Goal: Task Accomplishment & Management: Manage account settings

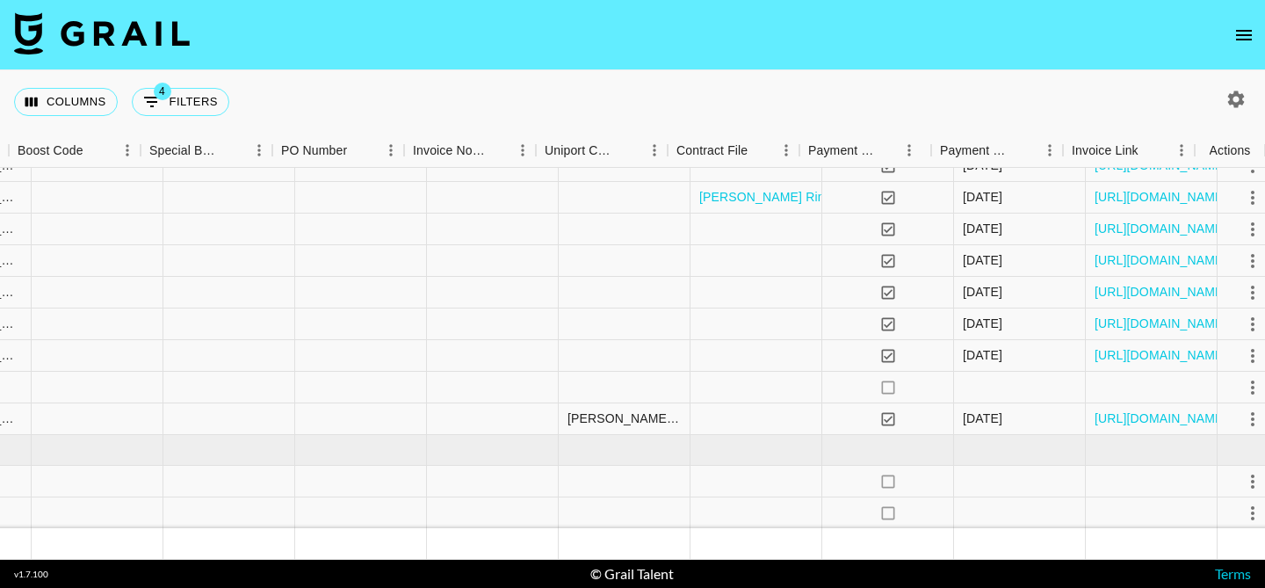
scroll to position [233, 2464]
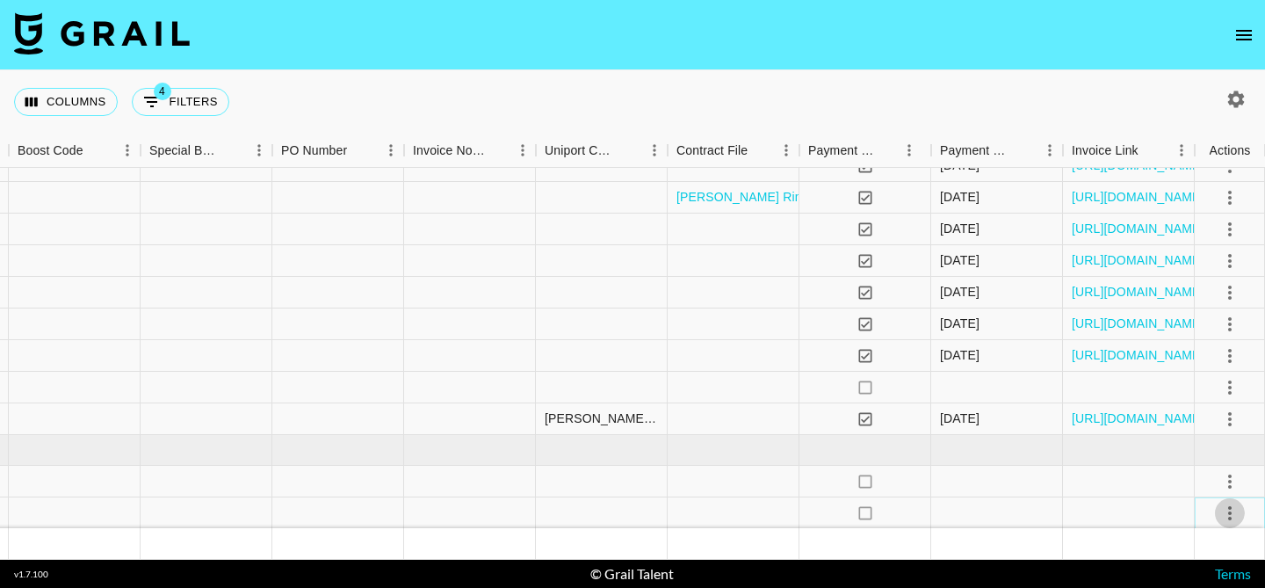
click at [1225, 512] on icon "select merge strategy" at bounding box center [1229, 512] width 21 height 21
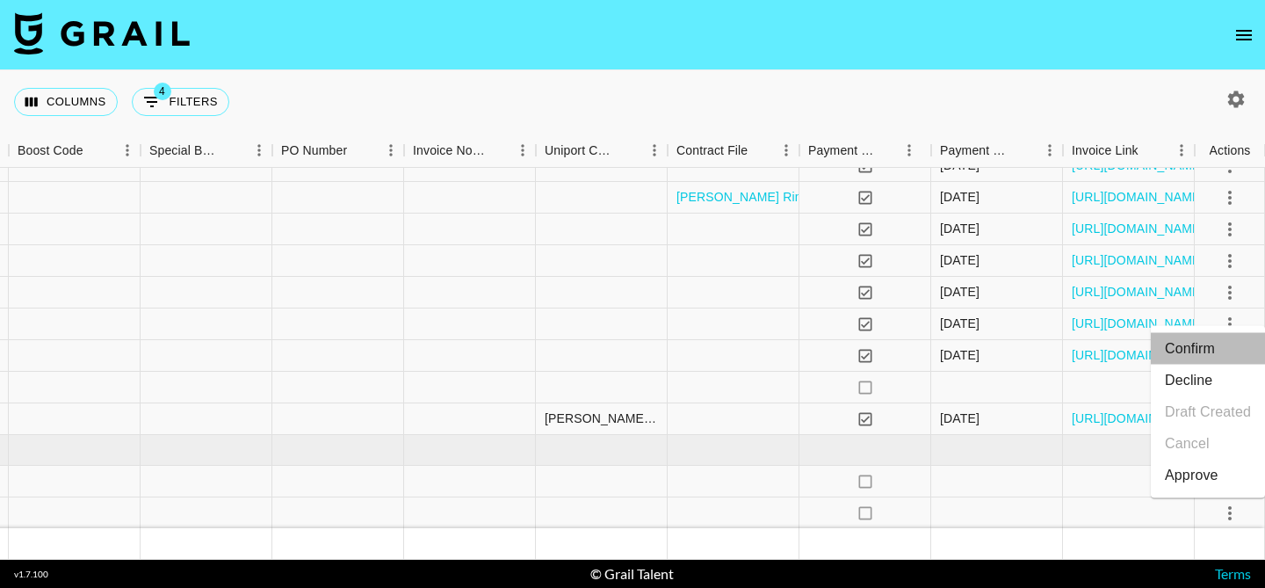
click at [1214, 346] on li "Confirm" at bounding box center [1208, 349] width 114 height 32
click at [1194, 415] on li "Draft Created" at bounding box center [1208, 412] width 114 height 32
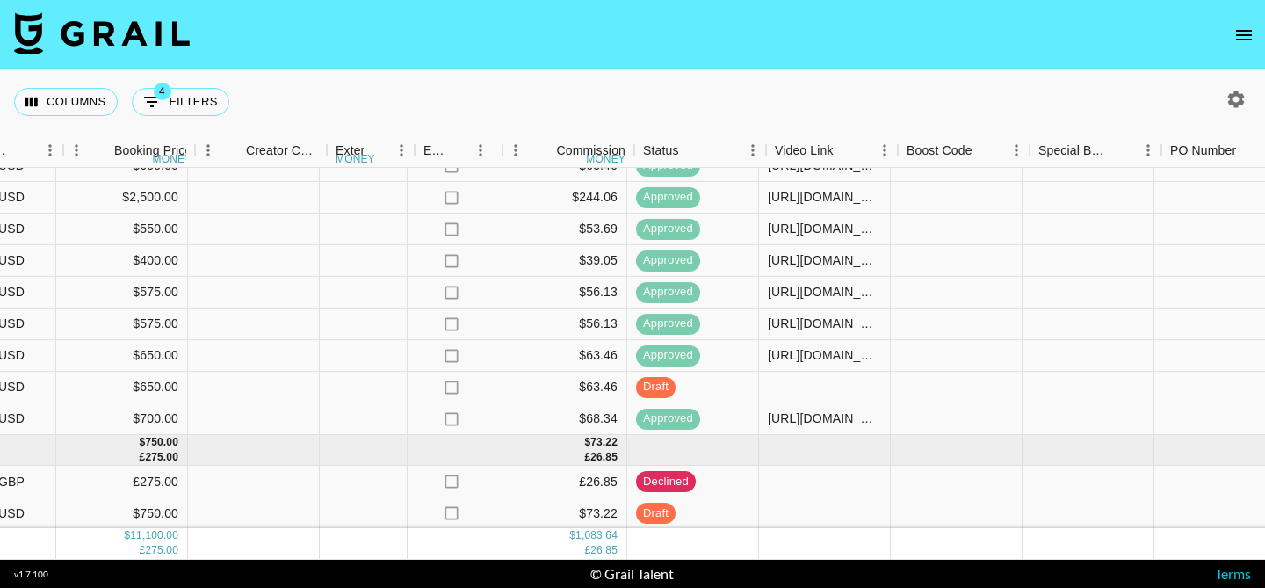
scroll to position [233, 1583]
click at [782, 506] on div at bounding box center [824, 513] width 132 height 32
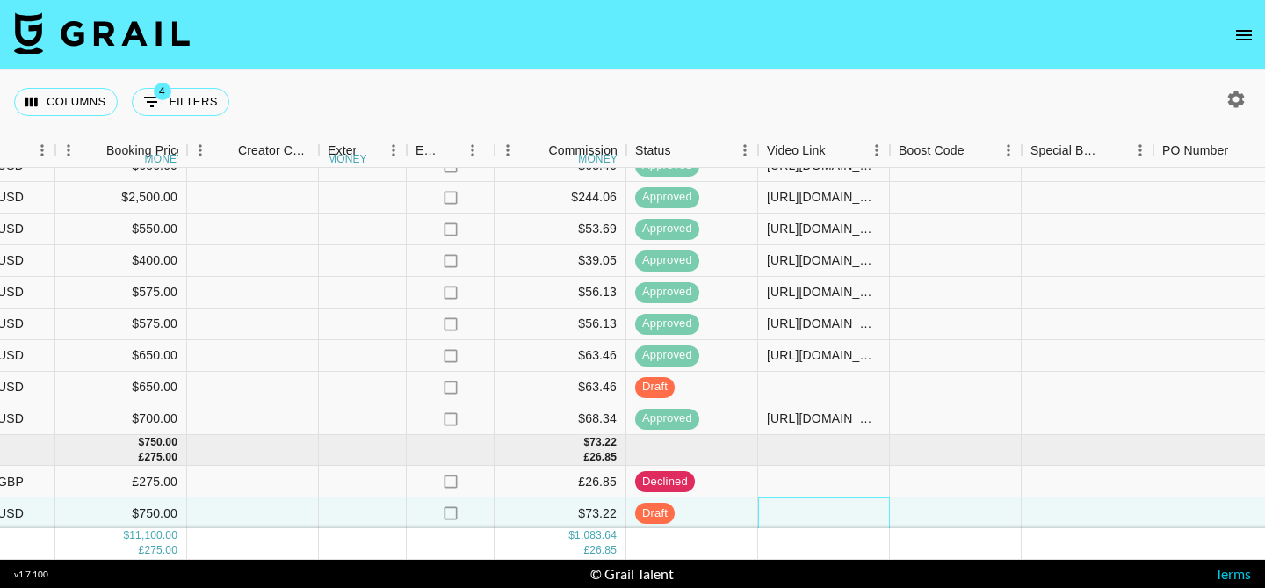
click at [782, 506] on div at bounding box center [824, 513] width 132 height 32
type input "https://www.tiktok.com/@tristipoopoo/video/7547696644997877023?is_from_webapp=1…"
click at [914, 511] on div at bounding box center [956, 513] width 132 height 32
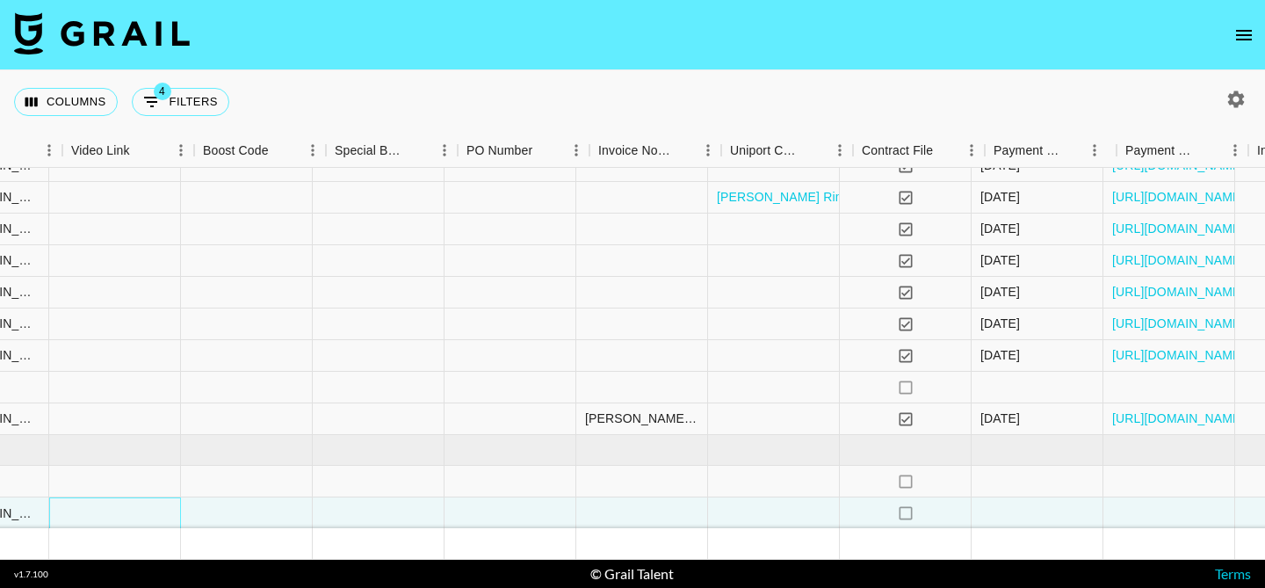
scroll to position [233, 2464]
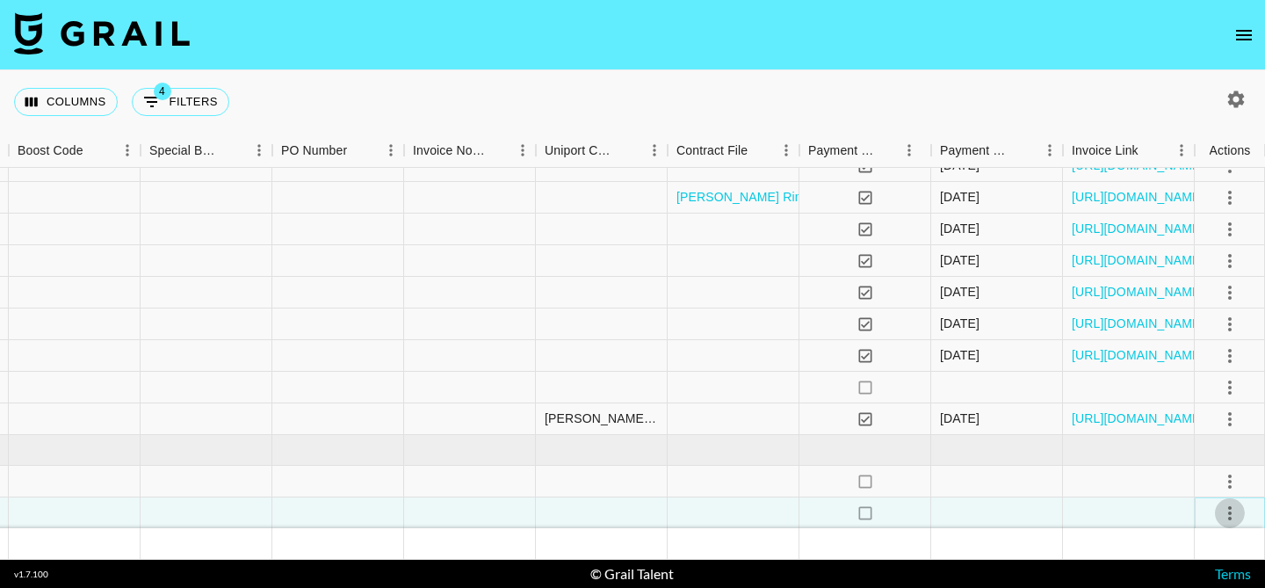
click at [1229, 516] on icon "select merge strategy" at bounding box center [1230, 513] width 4 height 14
click at [1225, 479] on li "Approve" at bounding box center [1208, 475] width 114 height 32
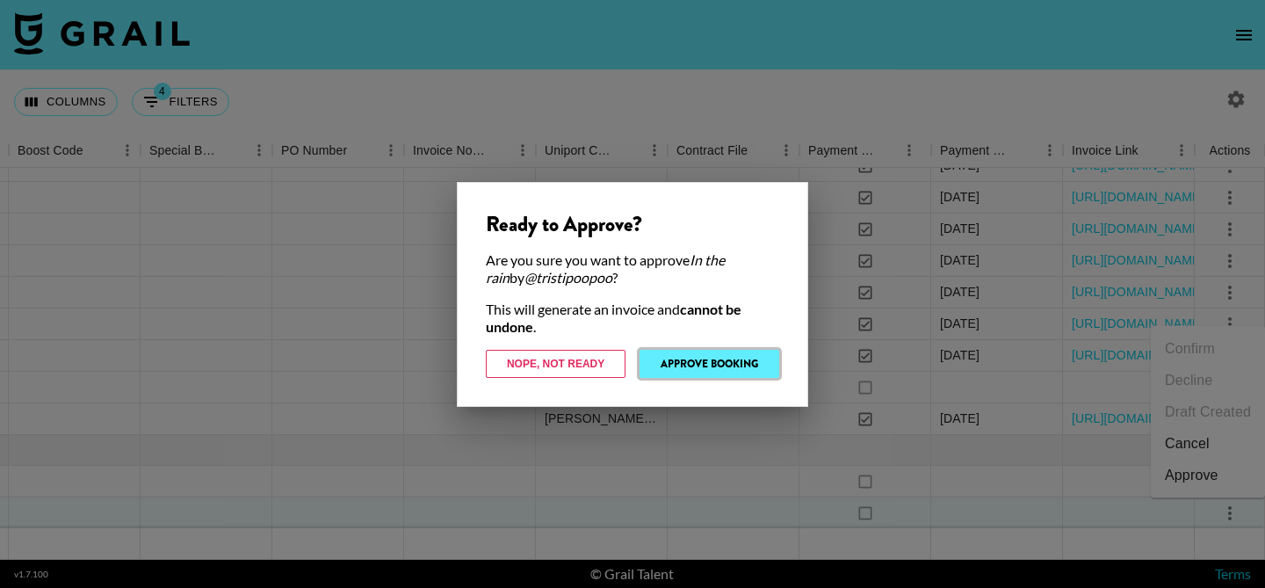
click at [736, 361] on button "Approve Booking" at bounding box center [710, 364] width 140 height 28
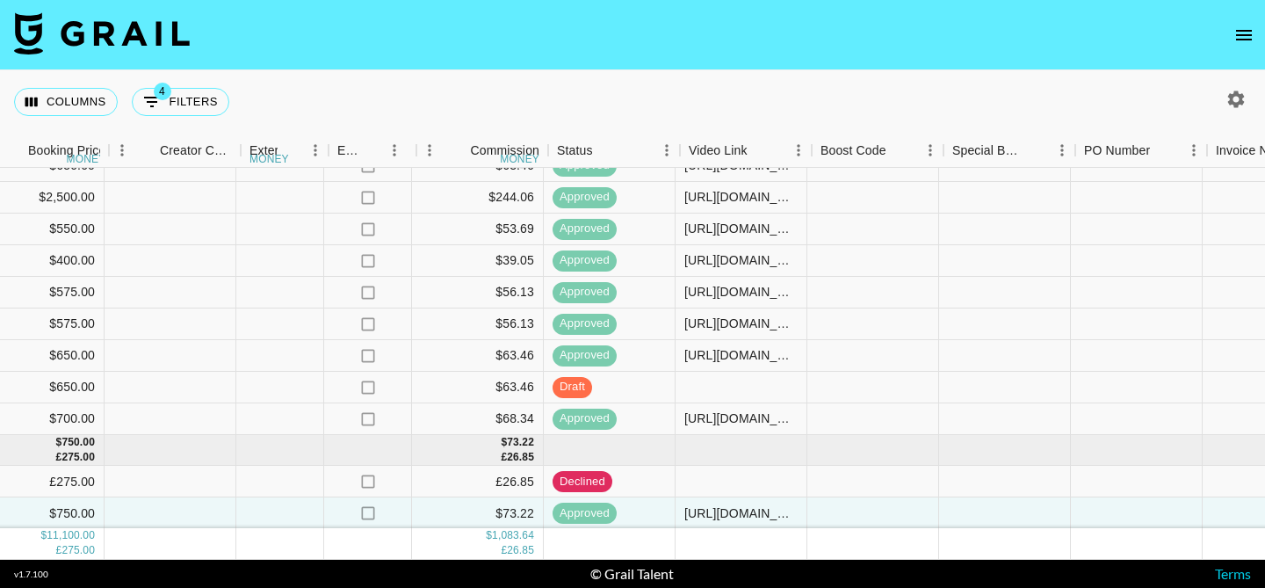
scroll to position [233, 1659]
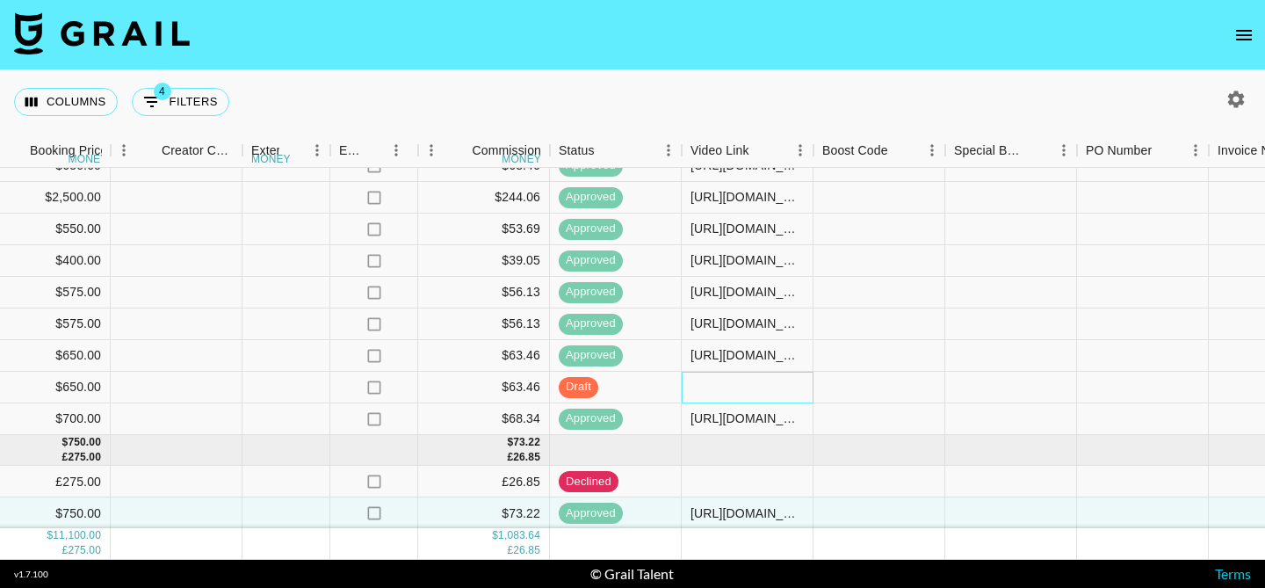
click at [730, 385] on div at bounding box center [748, 388] width 132 height 32
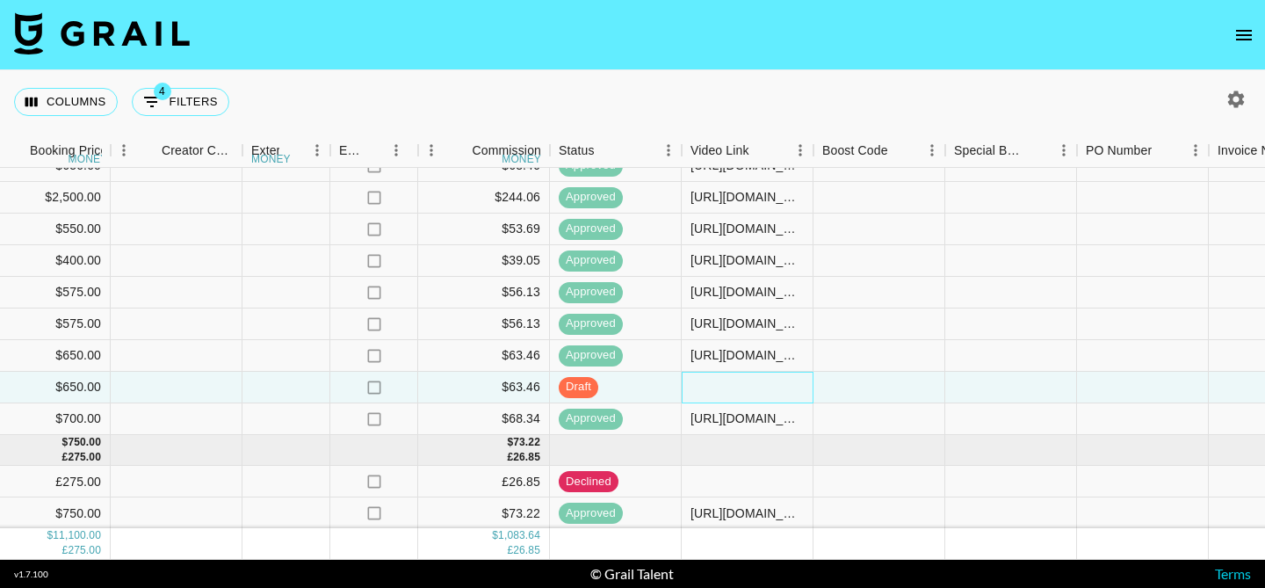
click at [730, 385] on div at bounding box center [748, 388] width 132 height 32
type input "https://www.tiktok.com/@tristipoopoo/video/7547520138149498142?is_from_webapp=1…"
click at [838, 392] on div at bounding box center [879, 388] width 132 height 32
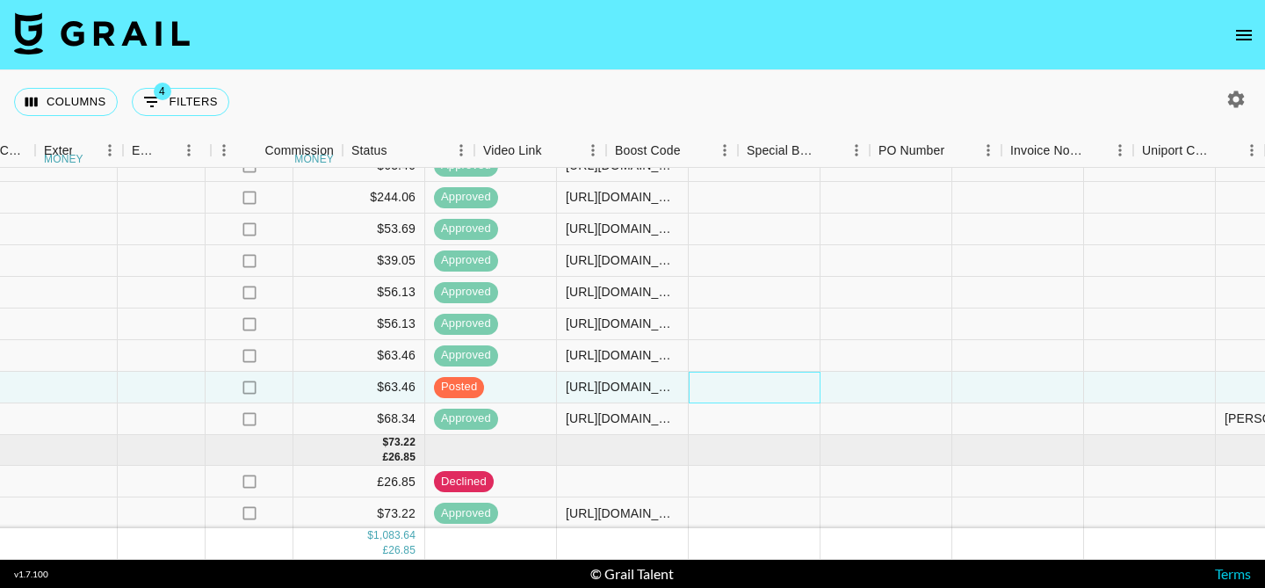
scroll to position [233, 1934]
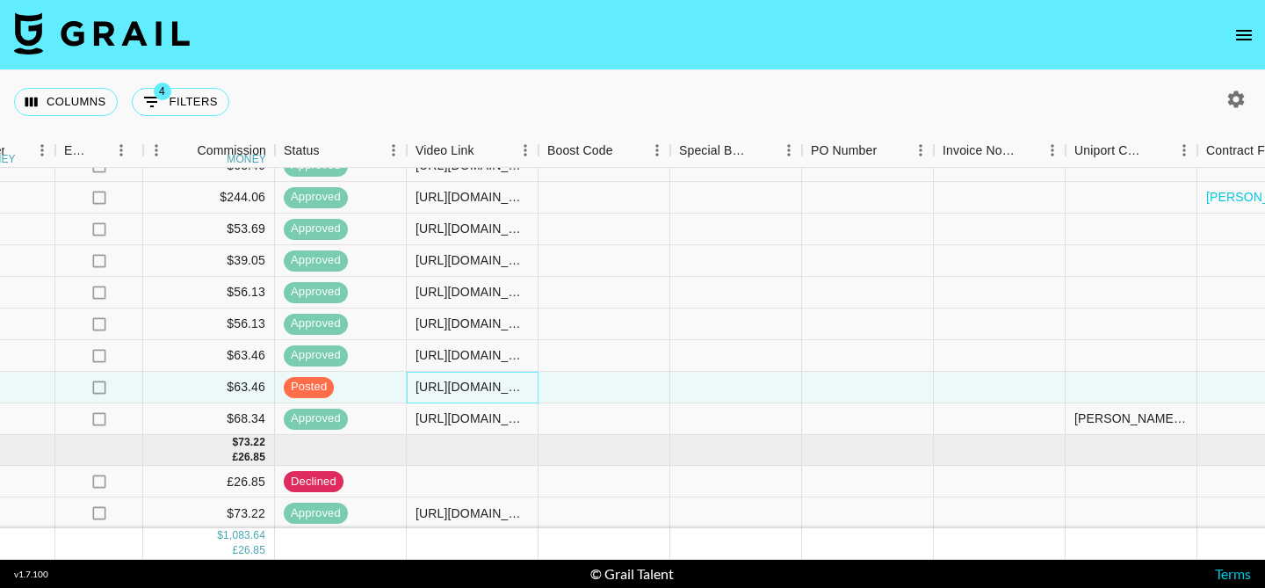
click at [479, 386] on div "https://www.tiktok.com/@tristipoopoo/video/7547520138149498142?is_from_webapp=1…" at bounding box center [472, 387] width 113 height 18
click at [478, 386] on div "https://www.tiktok.com/@tristipoopoo/video/7547520138149498142?is_from_webapp=1…" at bounding box center [472, 387] width 113 height 18
click at [478, 386] on input "https://www.tiktok.com/@tristipoopoo/video/7547520138149498142?is_from_webapp=1…" at bounding box center [472, 386] width 129 height 14
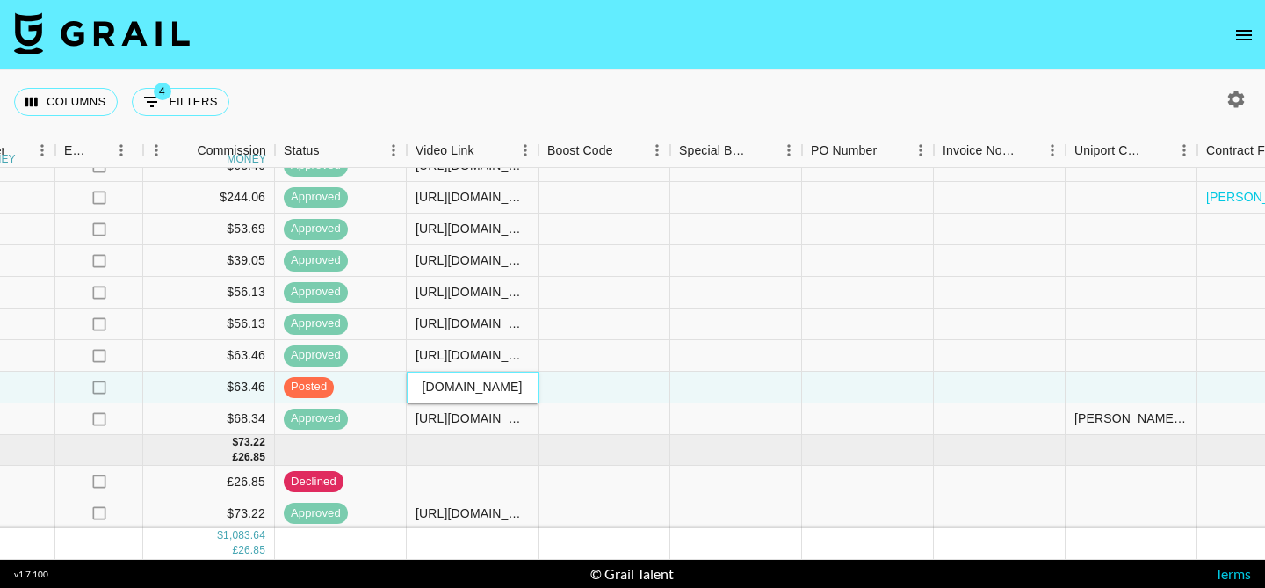
scroll to position [0, 0]
click at [584, 378] on div at bounding box center [604, 388] width 132 height 32
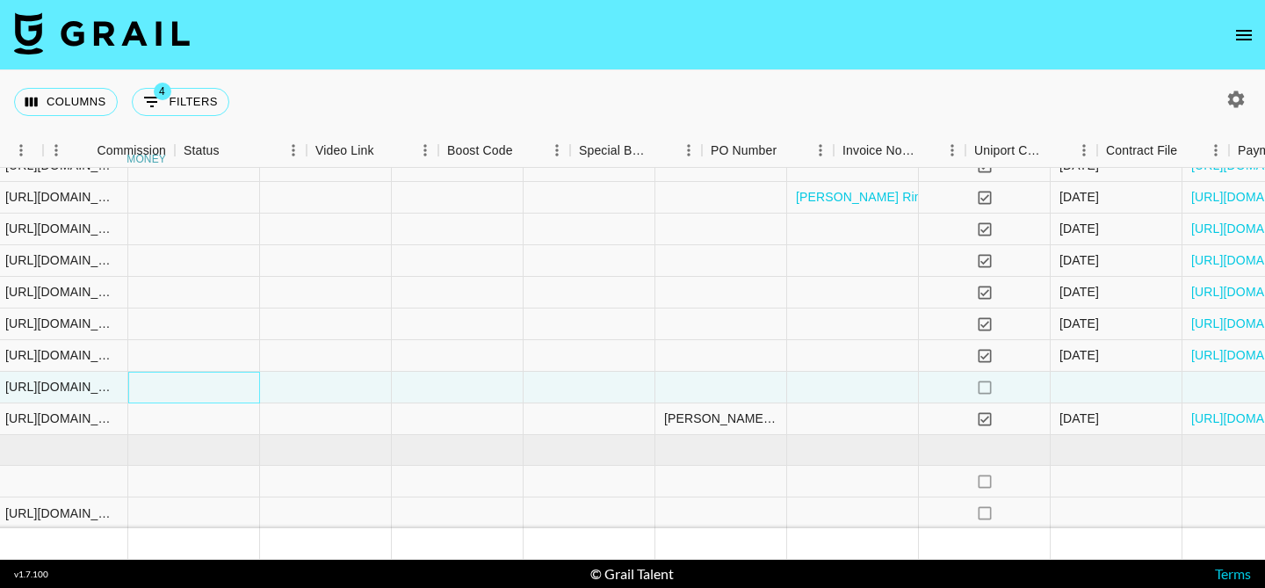
scroll to position [233, 2464]
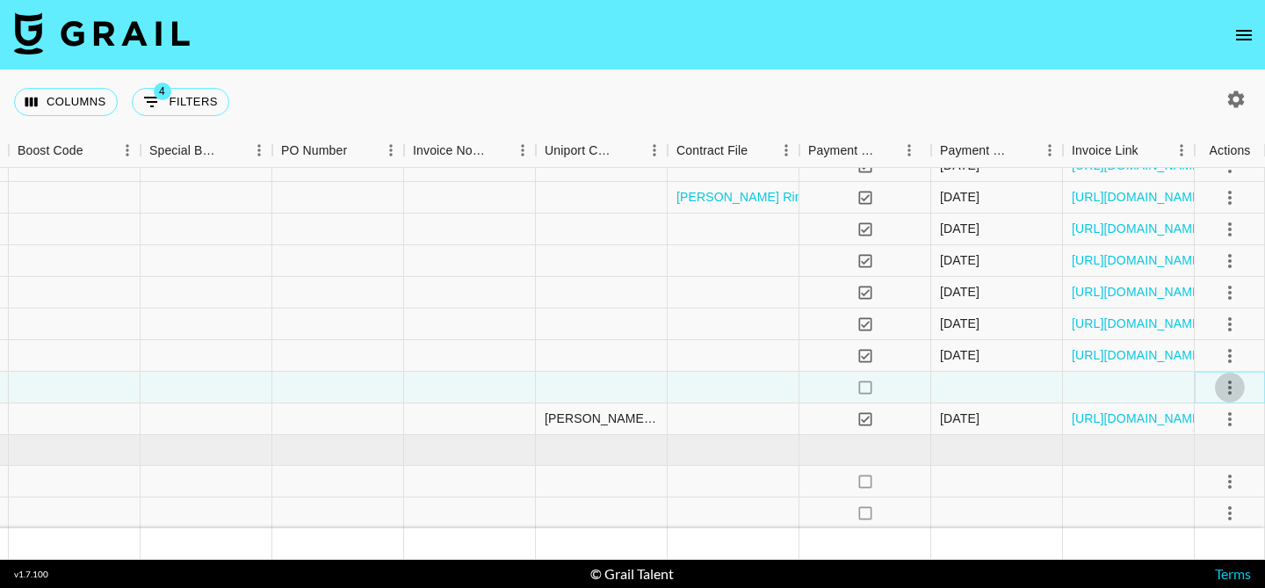
click at [1232, 390] on icon "select merge strategy" at bounding box center [1229, 387] width 21 height 21
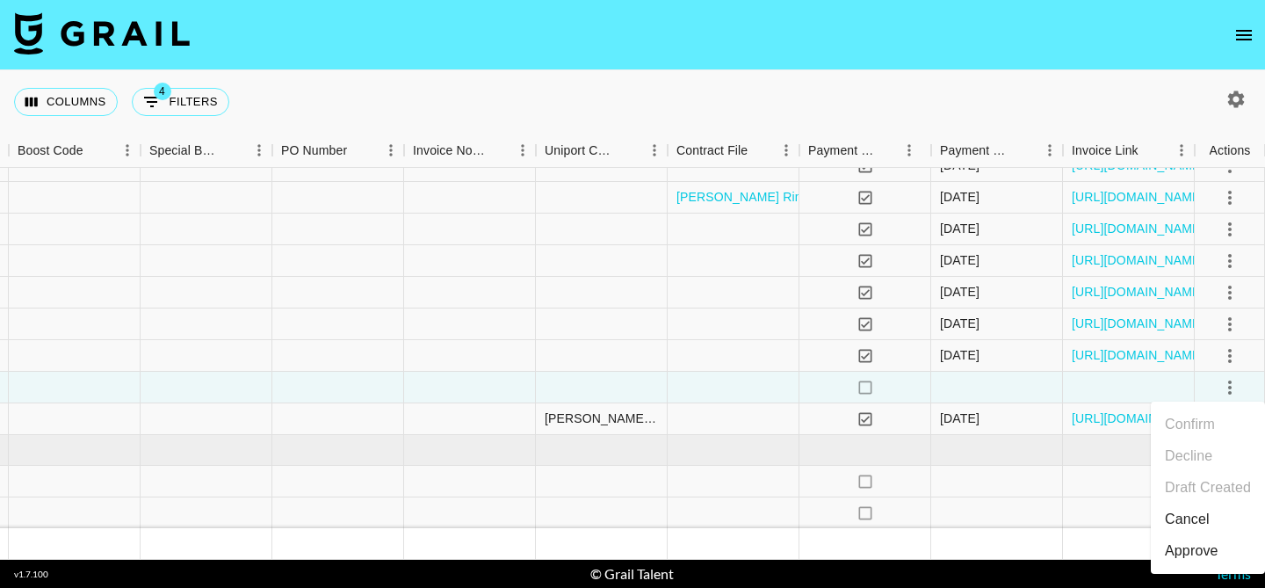
click at [1197, 554] on div "Approve" at bounding box center [1192, 550] width 54 height 21
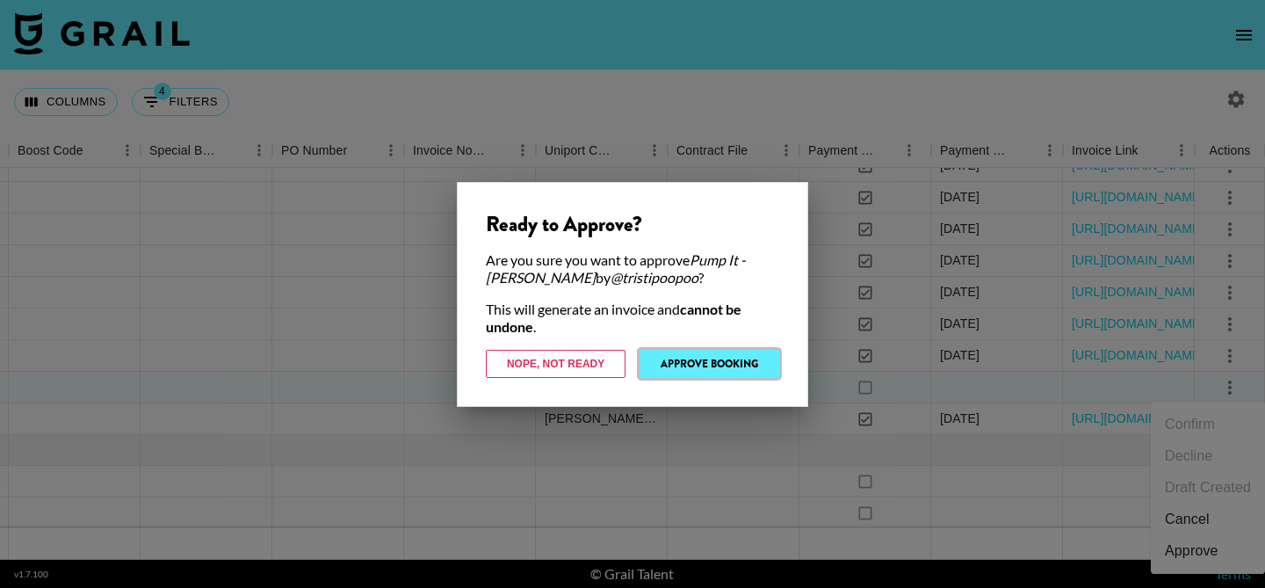
click at [732, 364] on button "Approve Booking" at bounding box center [710, 364] width 140 height 28
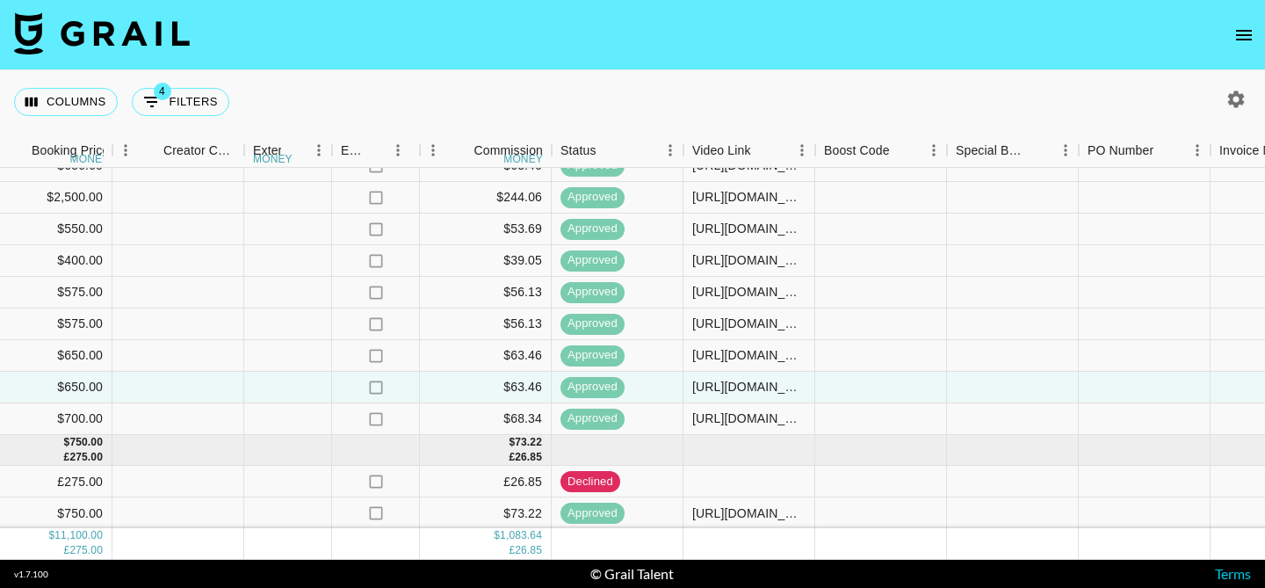
scroll to position [233, 1653]
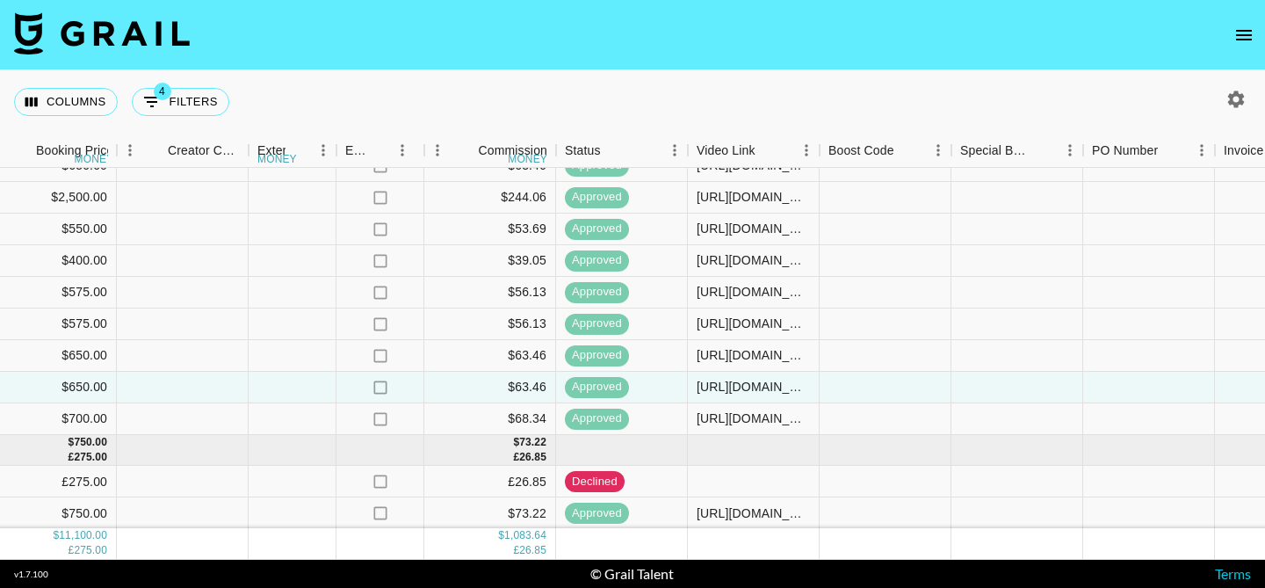
click at [175, 85] on div "Columns 4 Filters + Booking" at bounding box center [125, 101] width 222 height 63
click at [174, 102] on button "4 Filters" at bounding box center [181, 102] width 98 height 28
select select "monthDue2"
select select "not"
select select "May '25"
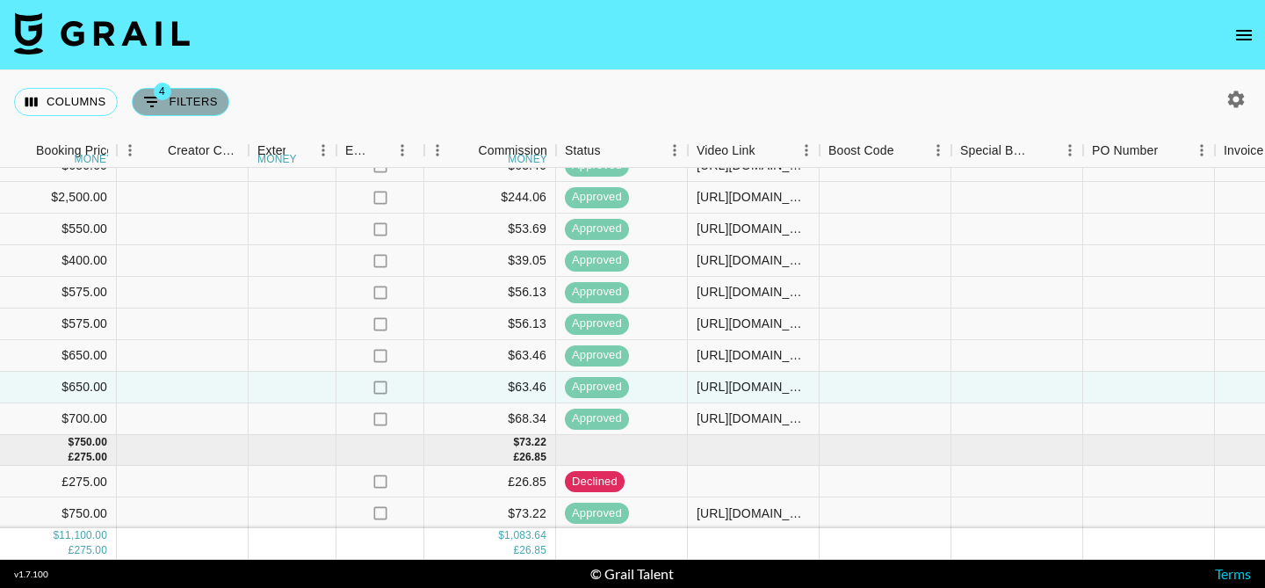
select select "monthDue2"
select select "not"
select select "Jun '25"
select select "clientId"
select select "isNot"
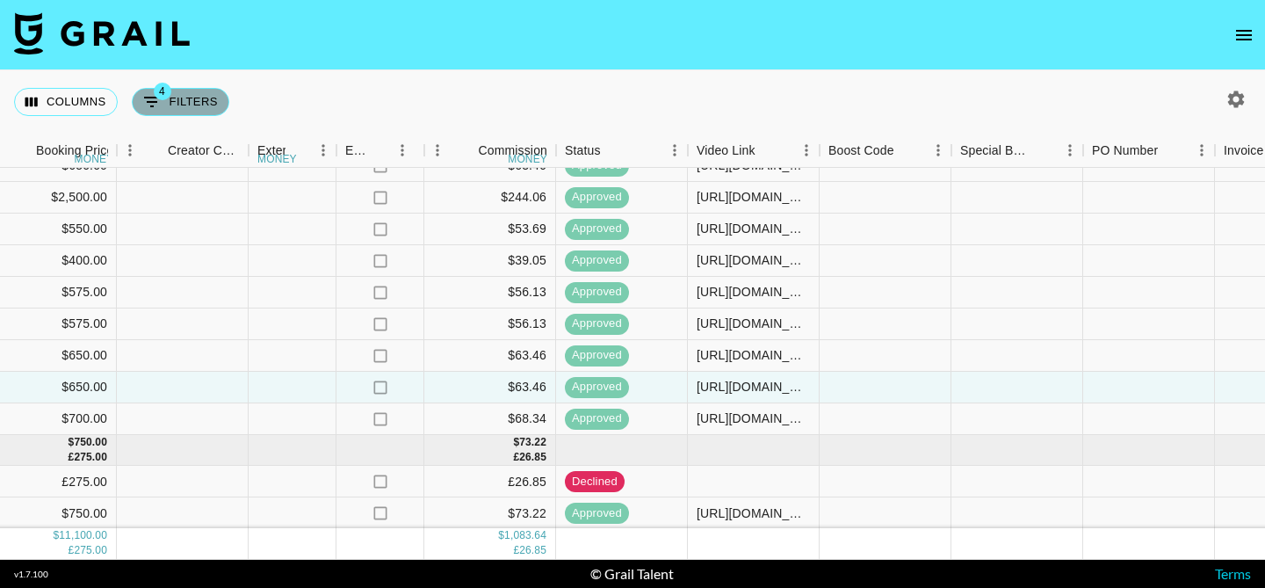
select select "monthDue2"
select select "not"
select select "Jul '25"
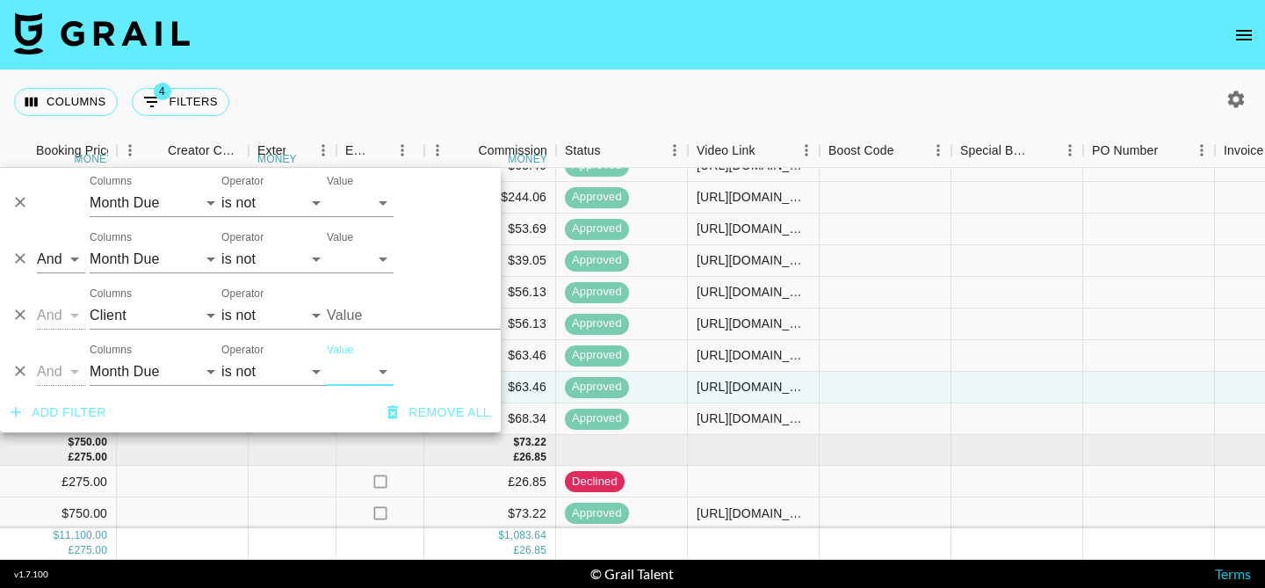
type input "DR Group Company Limited (Darry Ring Hong Kong)"
click at [65, 410] on button "Add filter" at bounding box center [59, 412] width 110 height 33
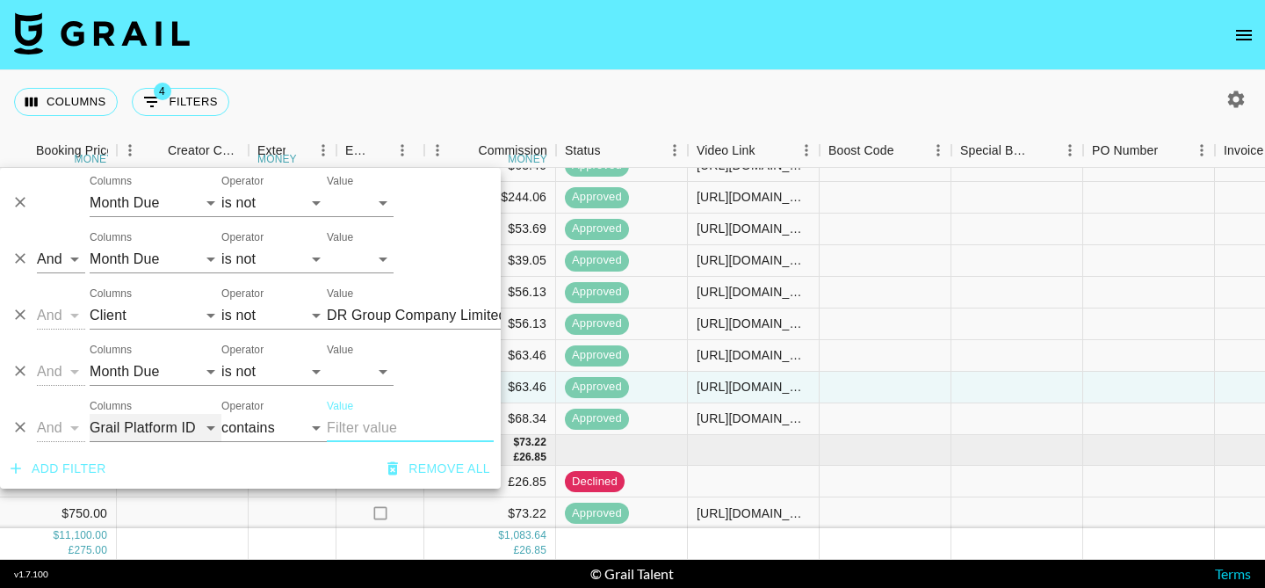
click at [122, 427] on select "Grail Platform ID Airtable ID Talent Manager Client Booker Campaign (Type) Date…" at bounding box center [156, 428] width 132 height 28
select select "monthDue2"
select select "is"
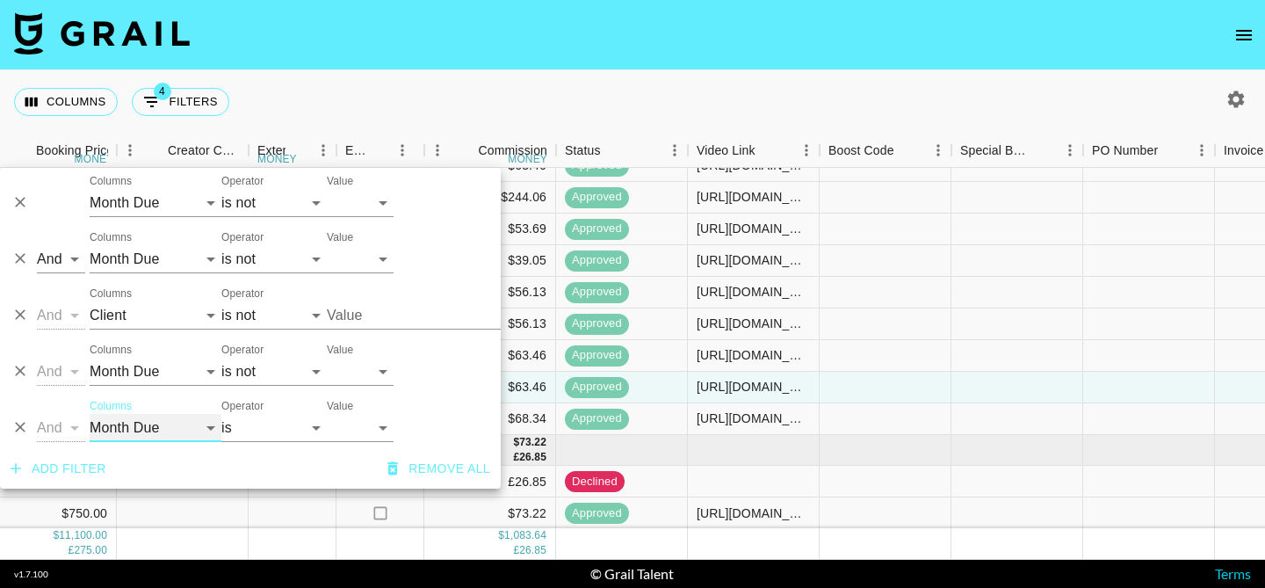
type input "DR Group Company Limited (Darry Ring Hong Kong)"
click at [260, 424] on select "is is not is any of" at bounding box center [273, 428] width 105 height 28
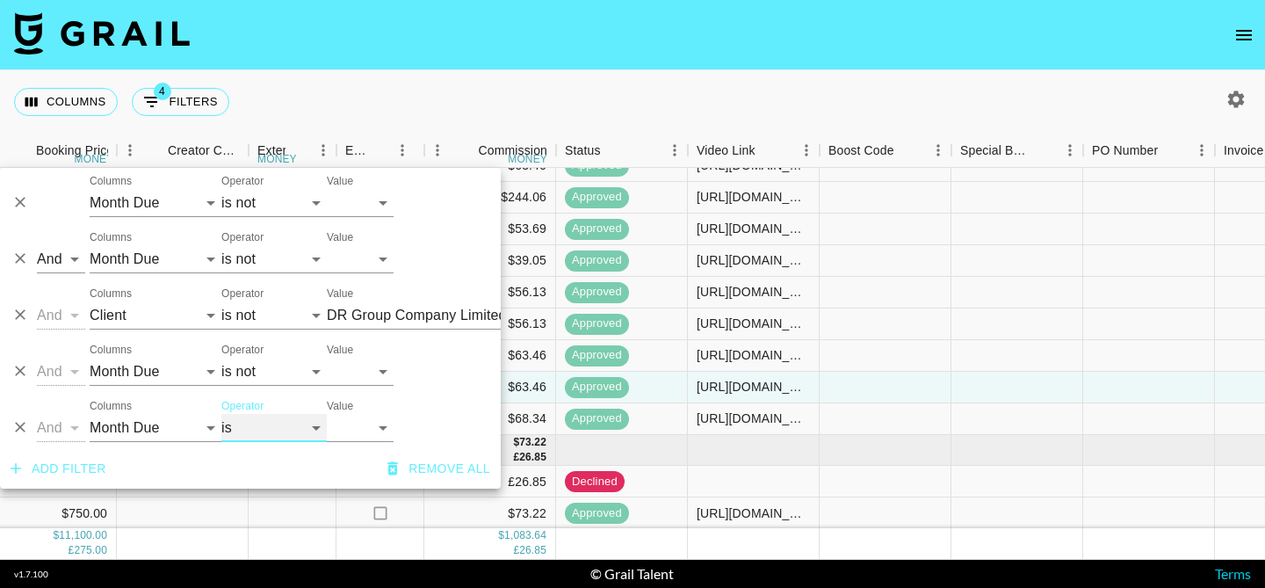
select select "not"
click at [335, 436] on select "Sep '26 Aug '26 Jul '26 Jun '26 May '26 Apr '26 Mar '26 Feb '26 Jan '26 Dec '25…" at bounding box center [360, 428] width 67 height 28
select select "Aug '25"
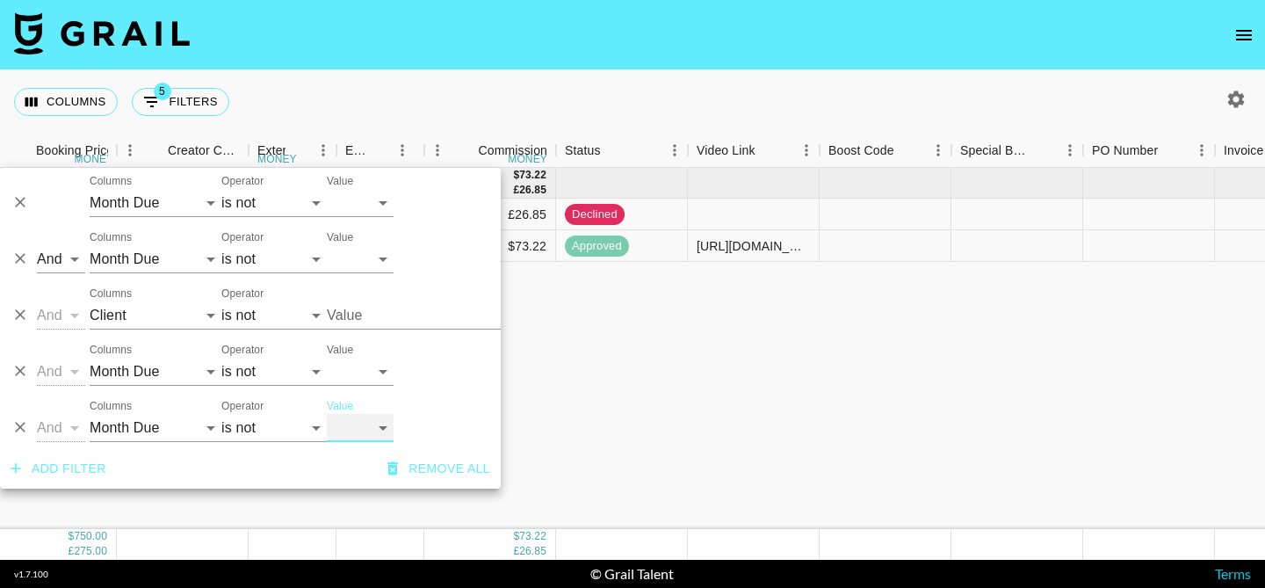
scroll to position [0, 1653]
click at [634, 369] on div "Sep '25 ( 2 ) $ 750.00 £ 275.00 $ 73.22 £ 26.85 ZG6Gqz9QD5qyH0i0puAP reczVKZjF0…" at bounding box center [211, 348] width 3729 height 361
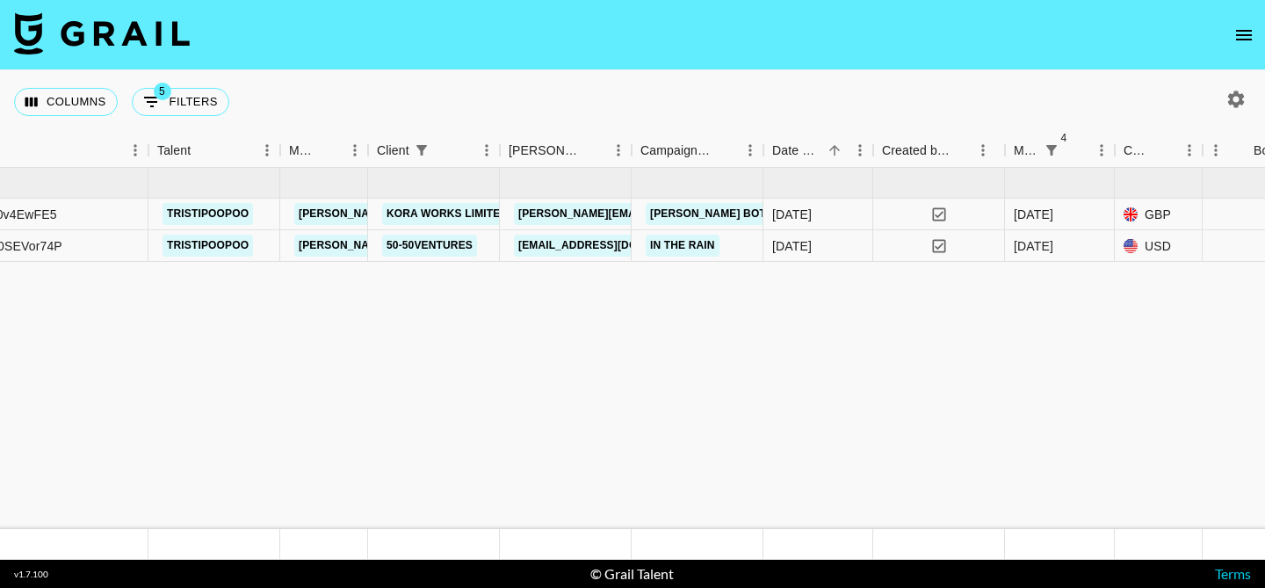
scroll to position [0, 155]
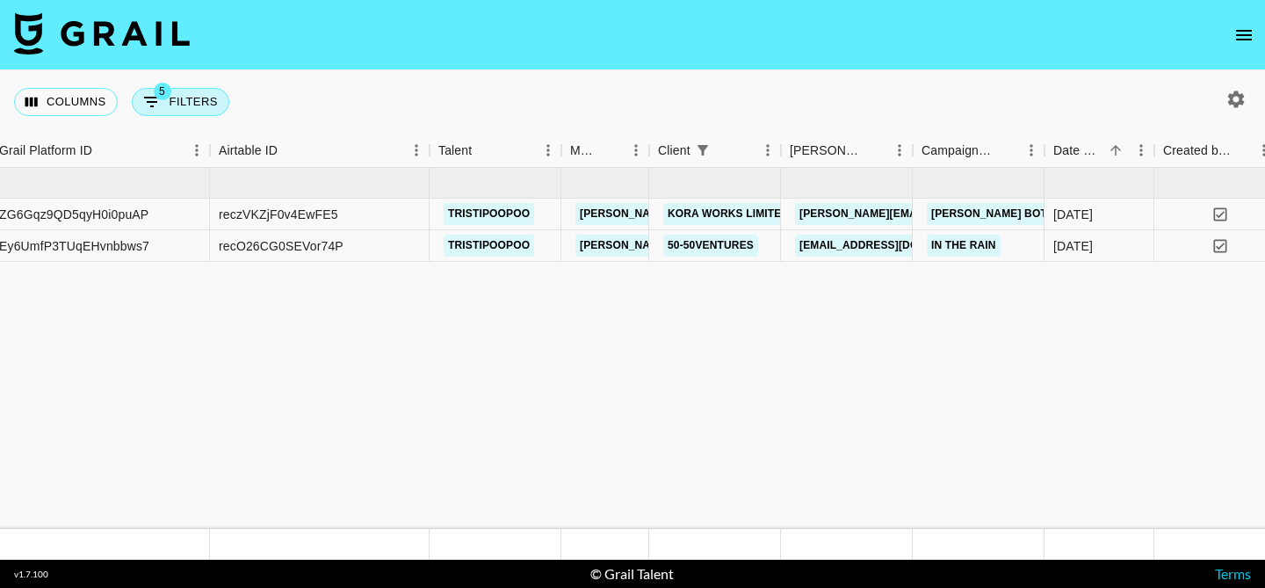
click at [149, 96] on icon "Show filters" at bounding box center [151, 101] width 21 height 21
select select "monthDue2"
select select "not"
select select "May '25"
select select "monthDue2"
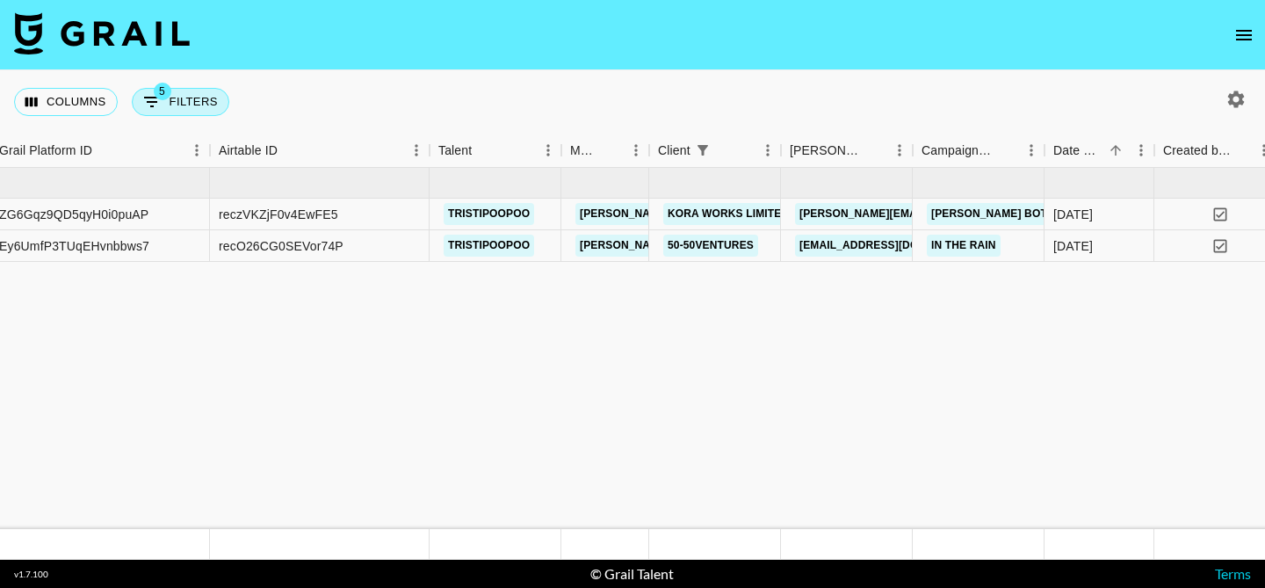
select select "not"
select select "Jun '25"
select select "clientId"
select select "isNot"
select select "monthDue2"
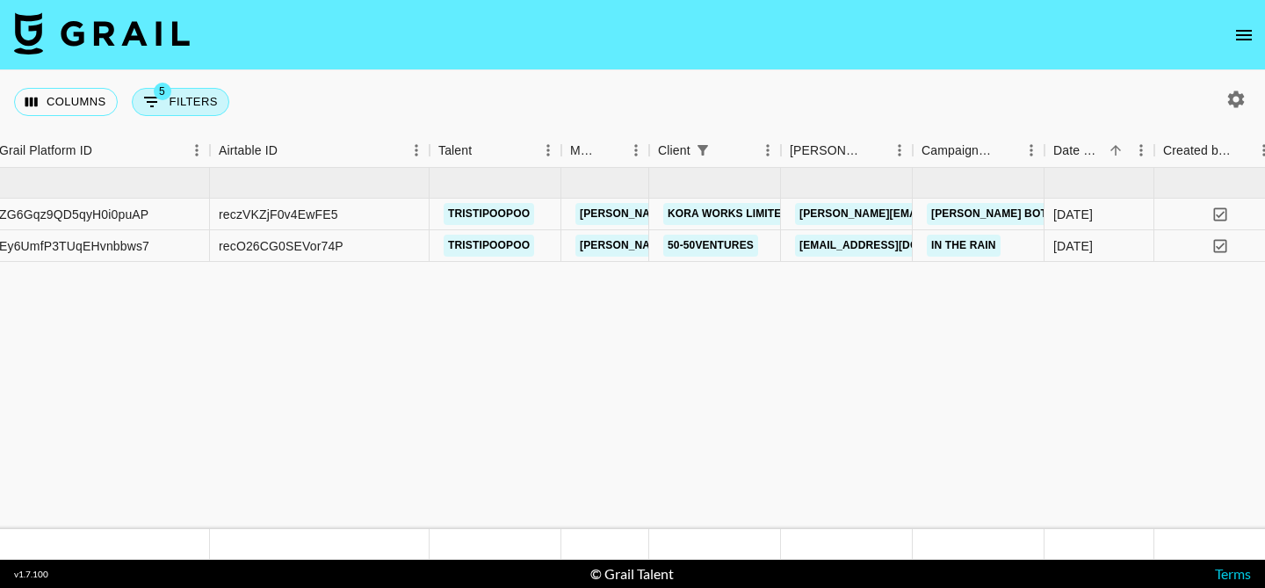
select select "not"
select select "Jul '25"
select select "monthDue2"
select select "not"
select select "Aug '25"
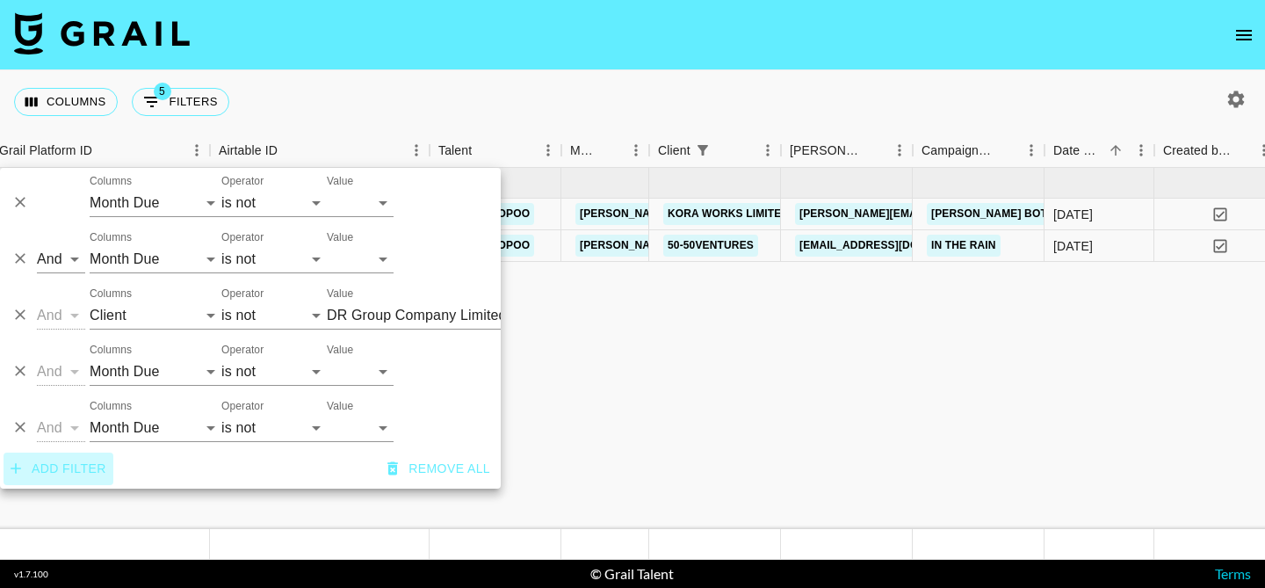
click at [75, 462] on button "Add filter" at bounding box center [59, 468] width 110 height 33
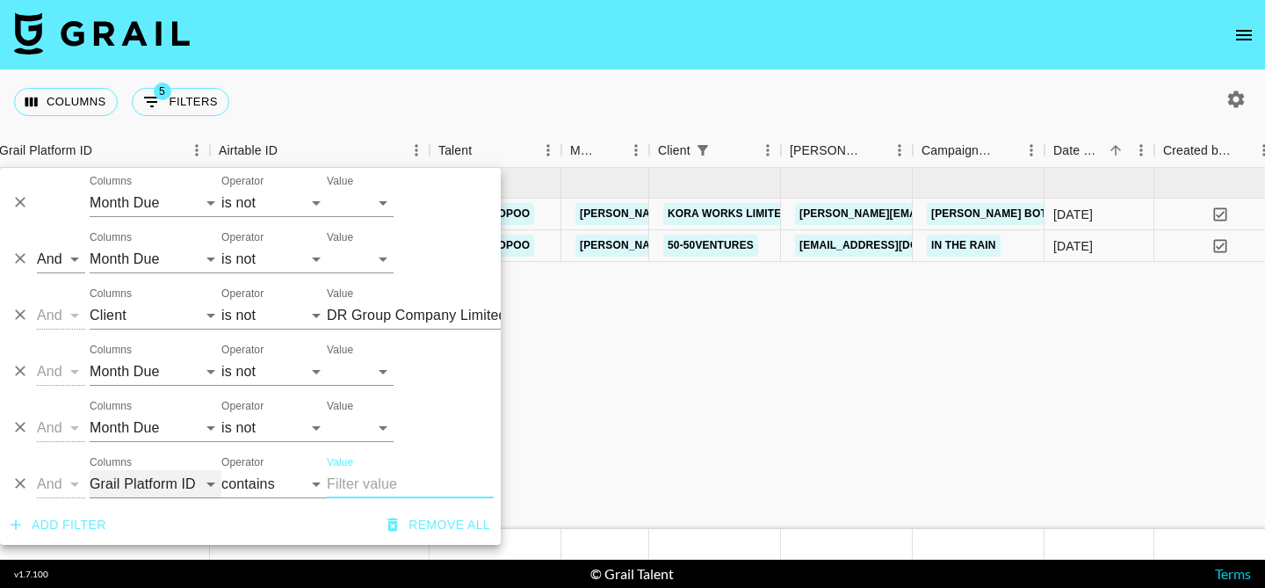
click at [126, 488] on select "Grail Platform ID Airtable ID Talent Manager Client Booker Campaign (Type) Date…" at bounding box center [156, 484] width 132 height 28
select select "campaign"
type input "DR Group Company Limited (Darry Ring Hong Kong)"
click at [268, 481] on select "contains equals starts with ends with is empty is not empty is any of" at bounding box center [273, 484] width 105 height 28
click at [261, 493] on select "contains equals starts with ends with is empty is not empty is any of" at bounding box center [273, 484] width 105 height 28
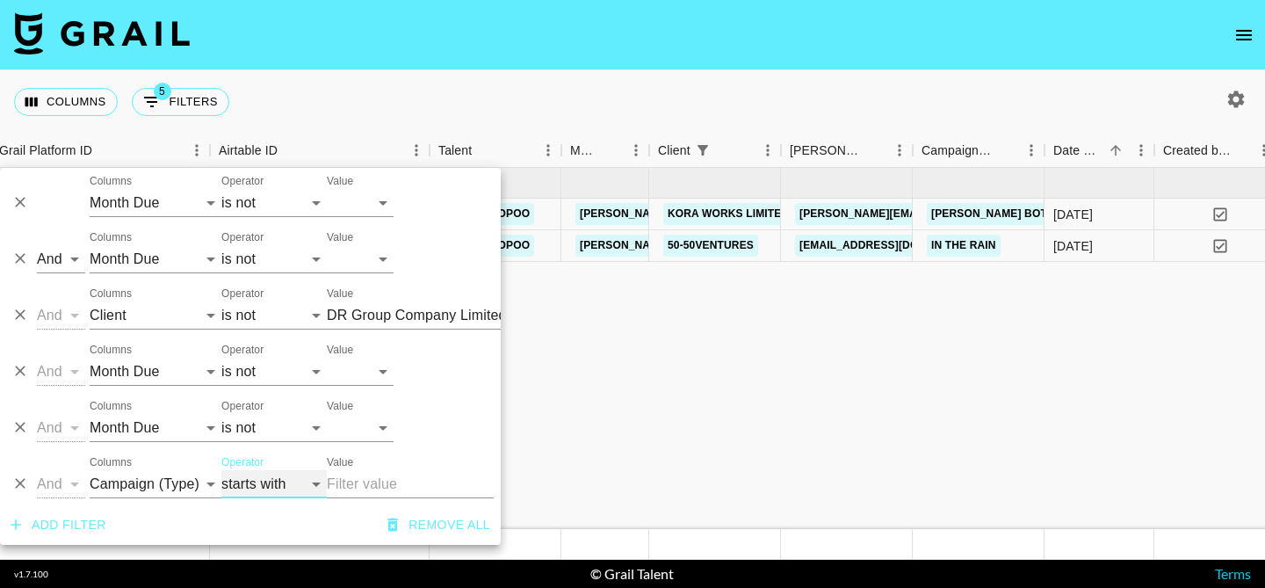
click at [289, 490] on select "contains equals starts with ends with is empty is not empty is any of" at bounding box center [273, 484] width 105 height 28
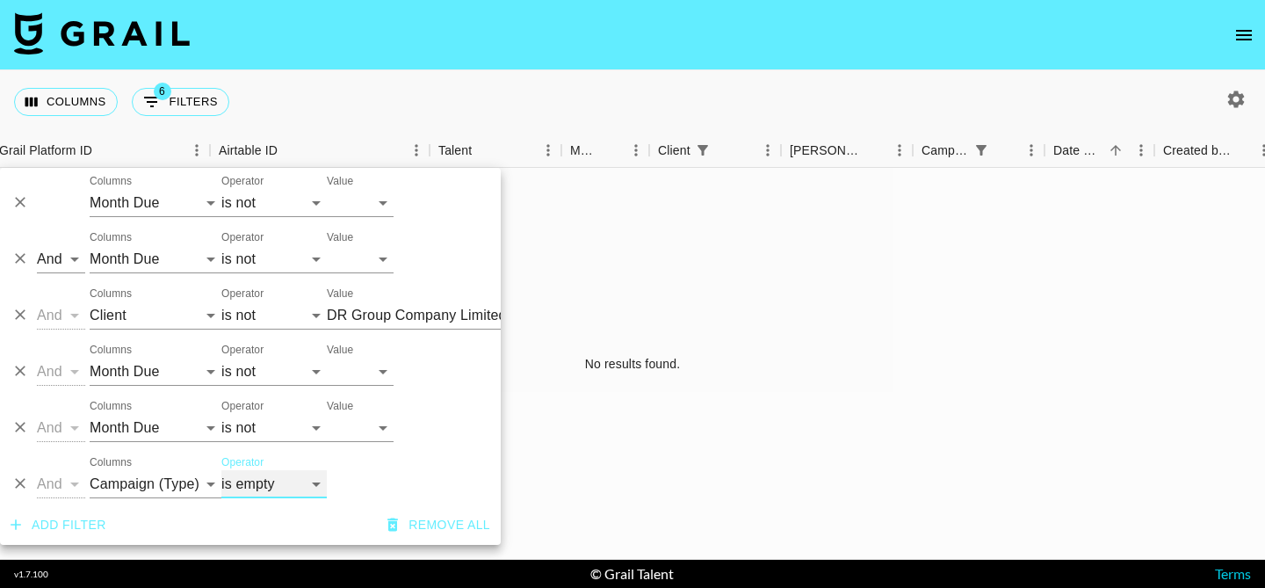
click at [291, 485] on select "contains equals starts with ends with is empty is not empty is any of" at bounding box center [273, 484] width 105 height 28
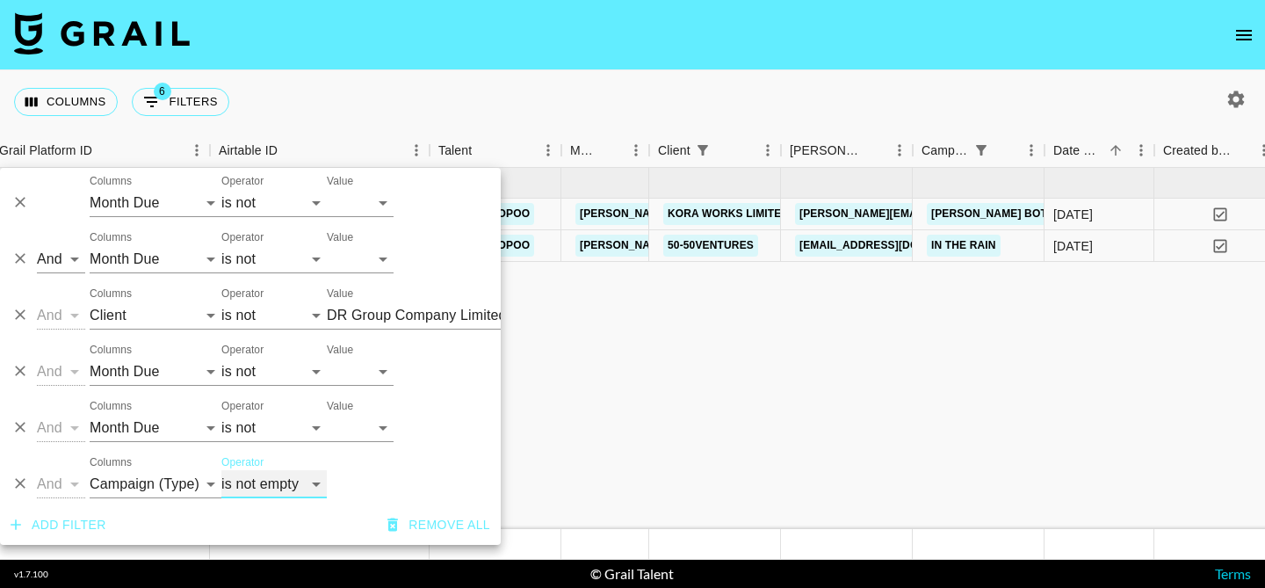
click at [288, 483] on select "contains equals starts with ends with is empty is not empty is any of" at bounding box center [273, 484] width 105 height 28
select select "isAnyOf"
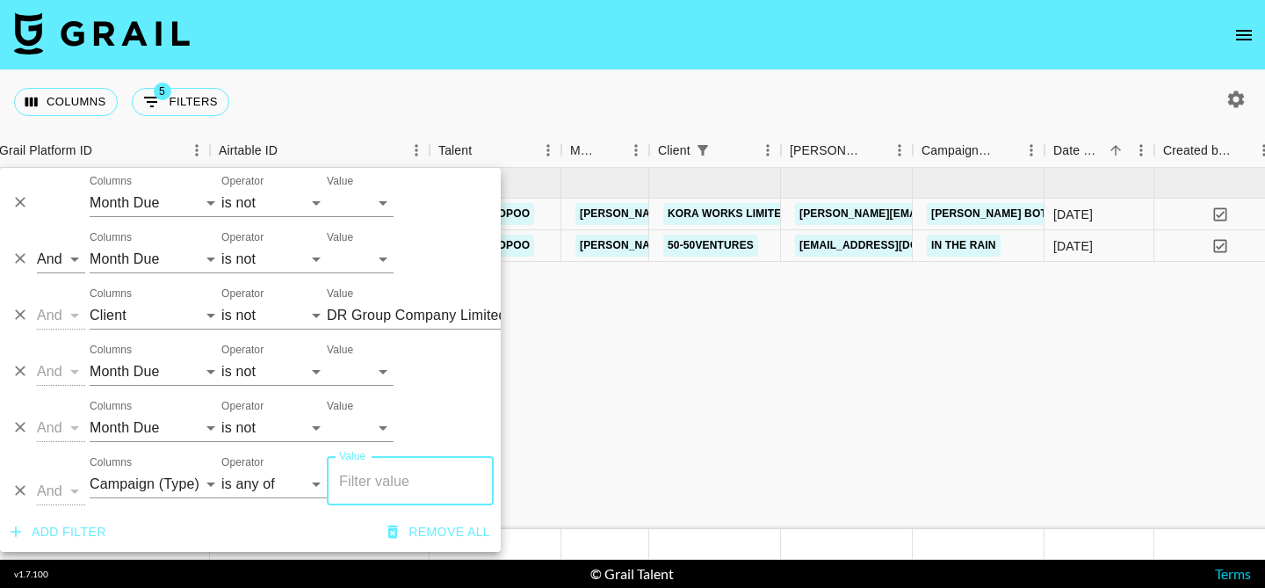
click at [379, 481] on input "Value" at bounding box center [410, 480] width 151 height 33
click at [157, 489] on select "Grail Platform ID Airtable ID Talent Manager Client Booker Campaign (Type) Date…" at bounding box center [156, 484] width 132 height 28
click at [29, 495] on button "Delete" at bounding box center [20, 490] width 26 height 26
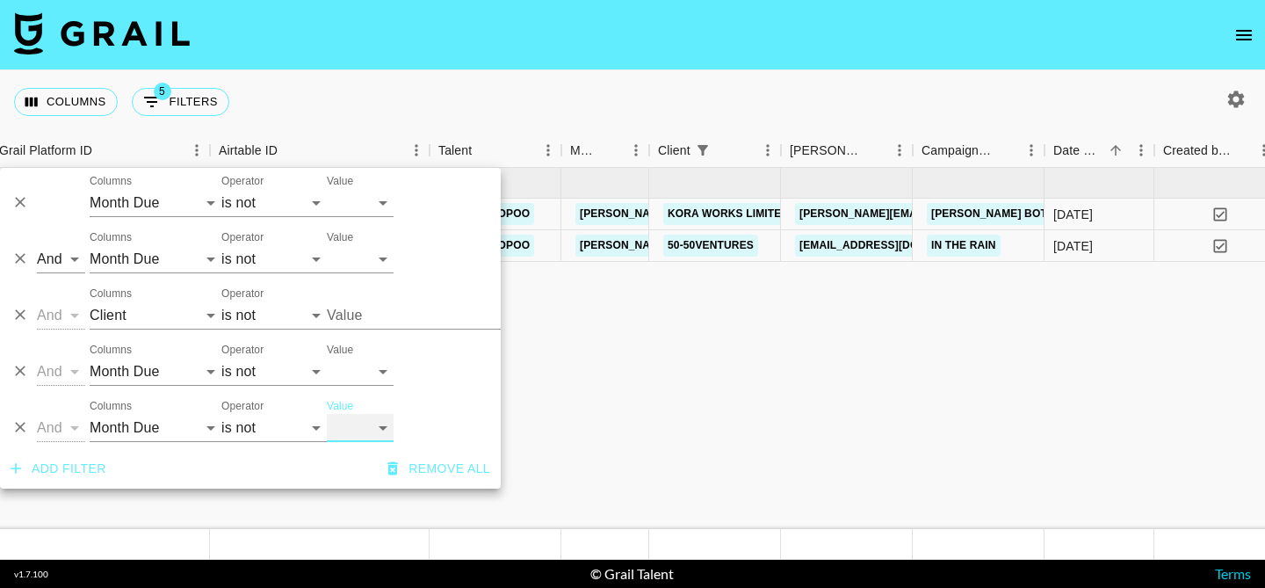
type input "DR Group Company Limited (Darry Ring Hong Kong)"
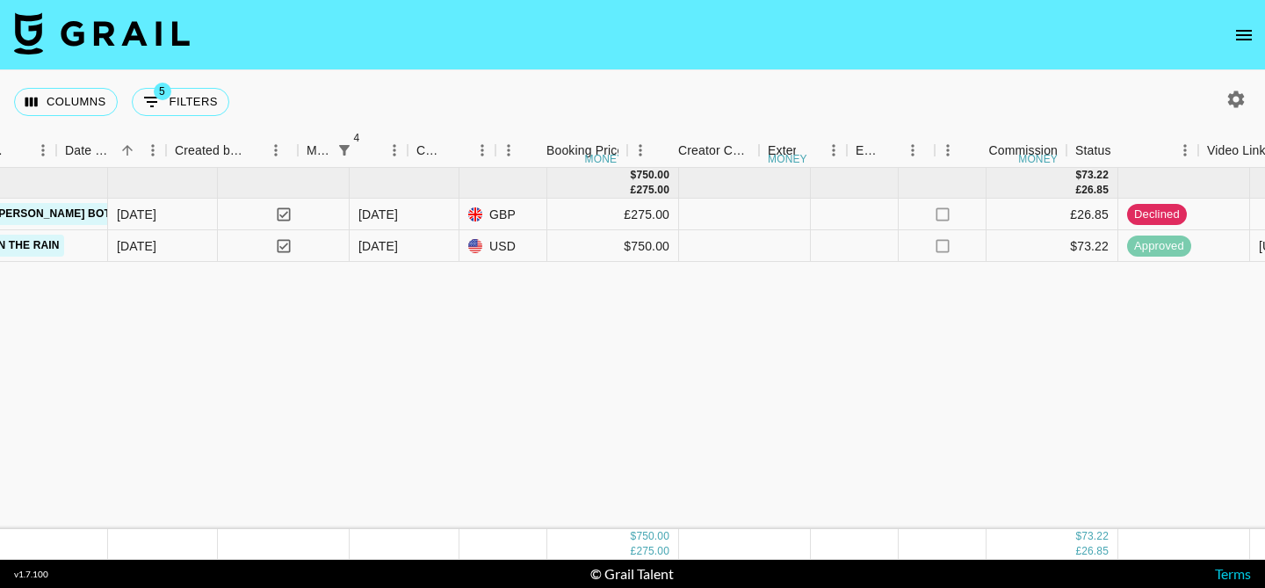
scroll to position [0, 1449]
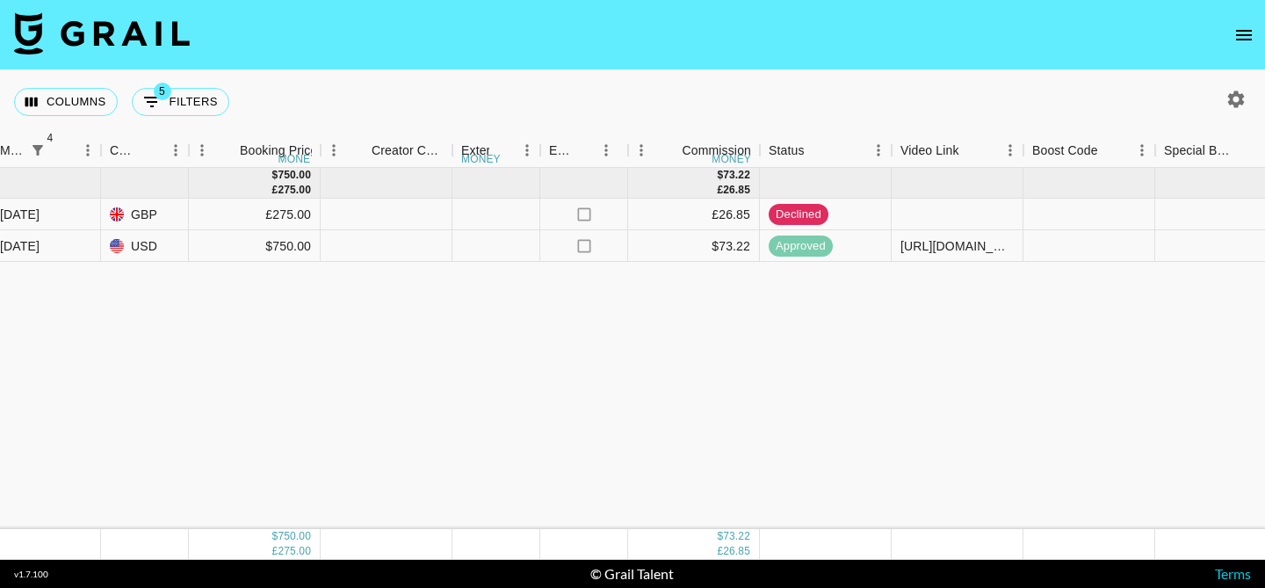
click at [707, 402] on div "Sep '25 ( 2 ) $ 750.00 £ 275.00 $ 73.22 £ 26.85 ZG6Gqz9QD5qyH0i0puAP reczVKZjF0…" at bounding box center [415, 348] width 3729 height 361
click at [1247, 28] on icon "open drawer" at bounding box center [1243, 35] width 21 height 21
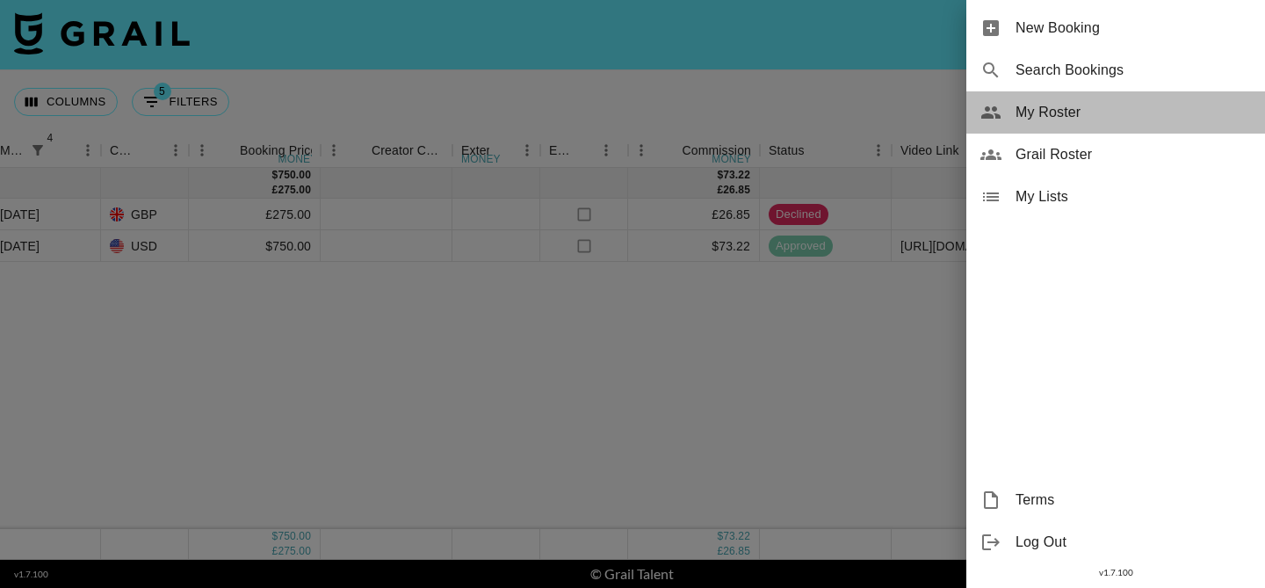
click at [1083, 126] on div "My Roster" at bounding box center [1115, 112] width 299 height 42
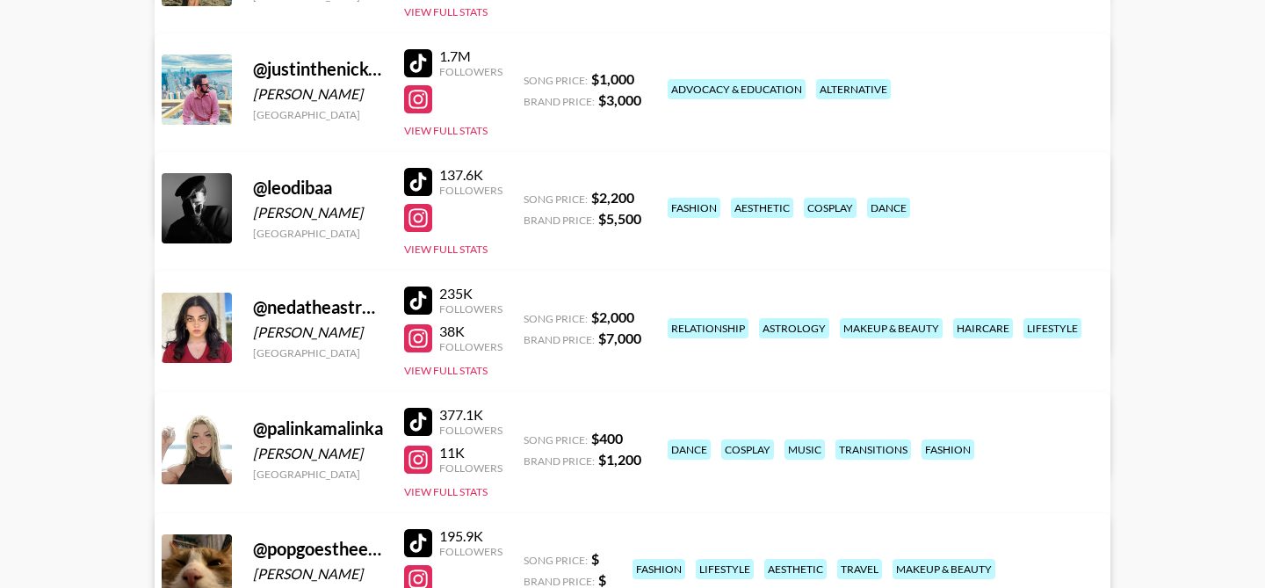
scroll to position [614, 0]
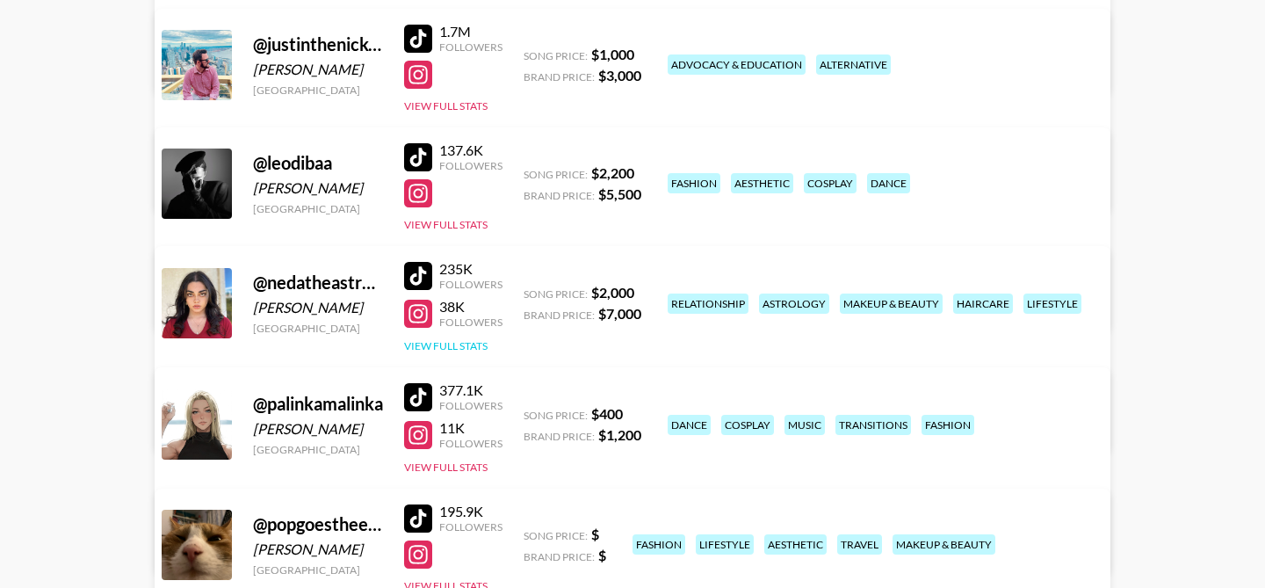
click at [471, 341] on button "View Full Stats" at bounding box center [445, 345] width 83 height 13
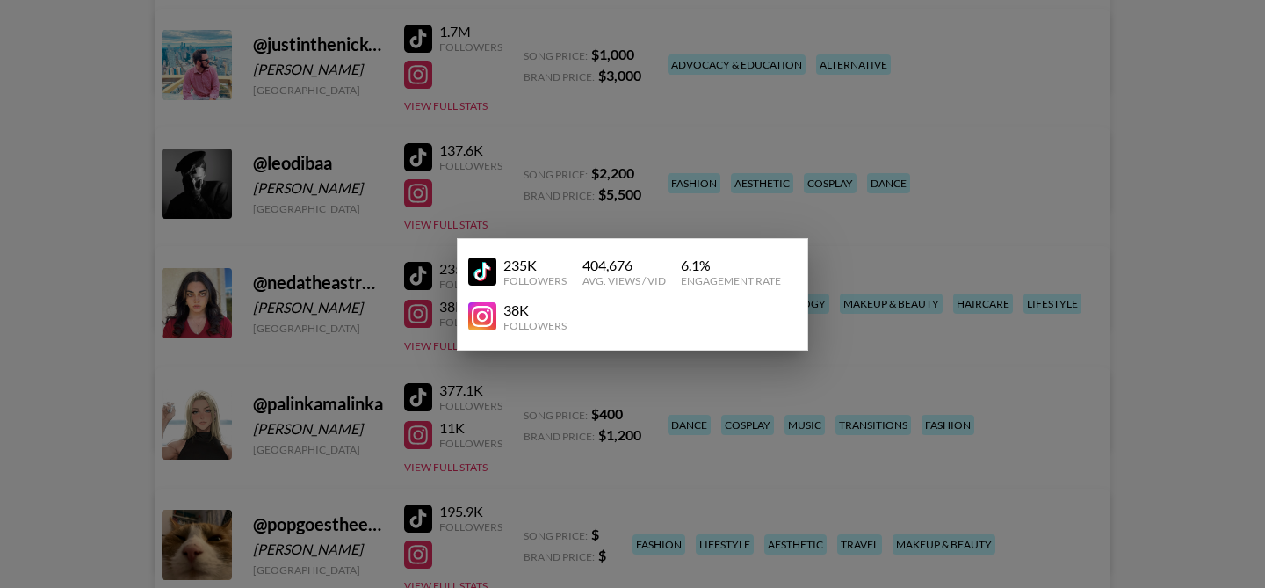
click at [378, 315] on div at bounding box center [632, 294] width 1265 height 588
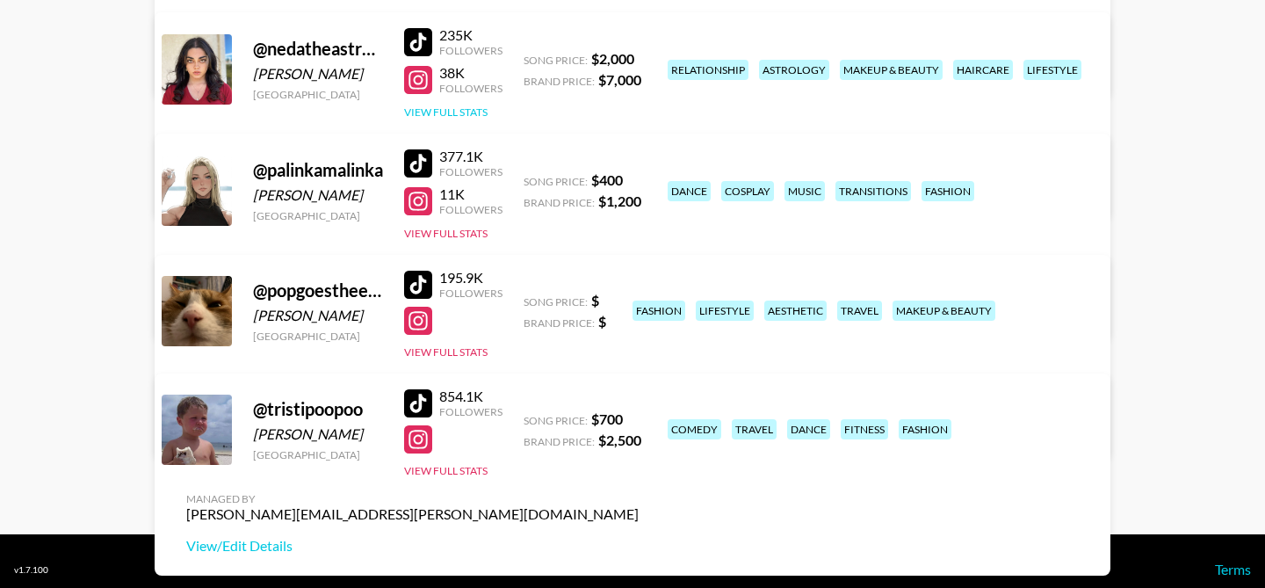
scroll to position [864, 0]
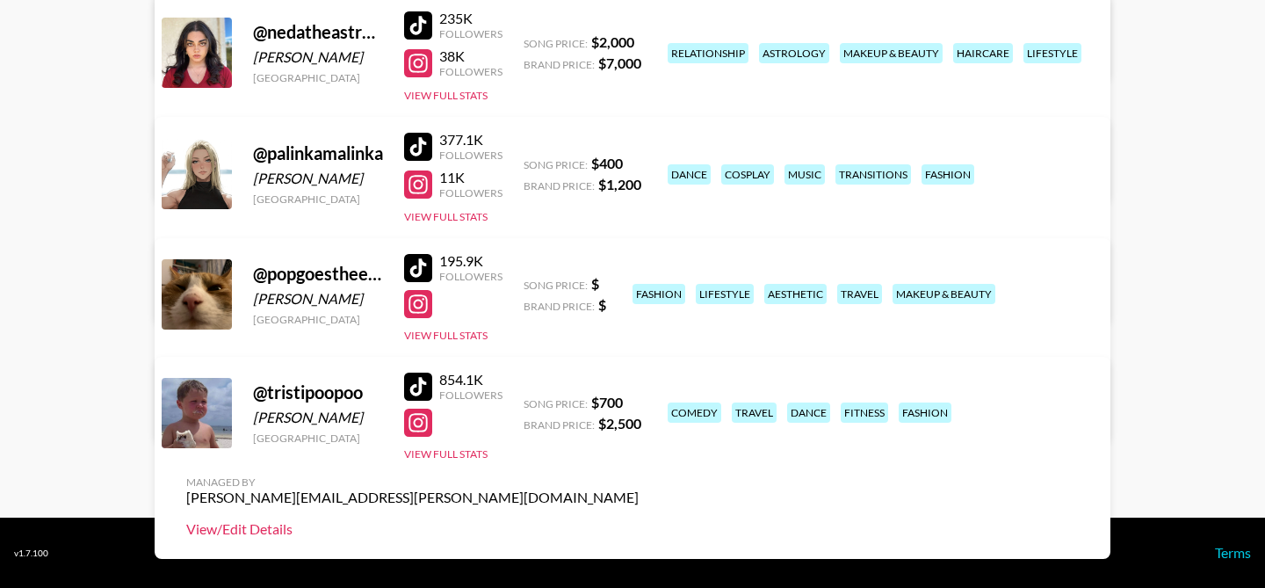
click at [639, 520] on link "View/Edit Details" at bounding box center [412, 529] width 452 height 18
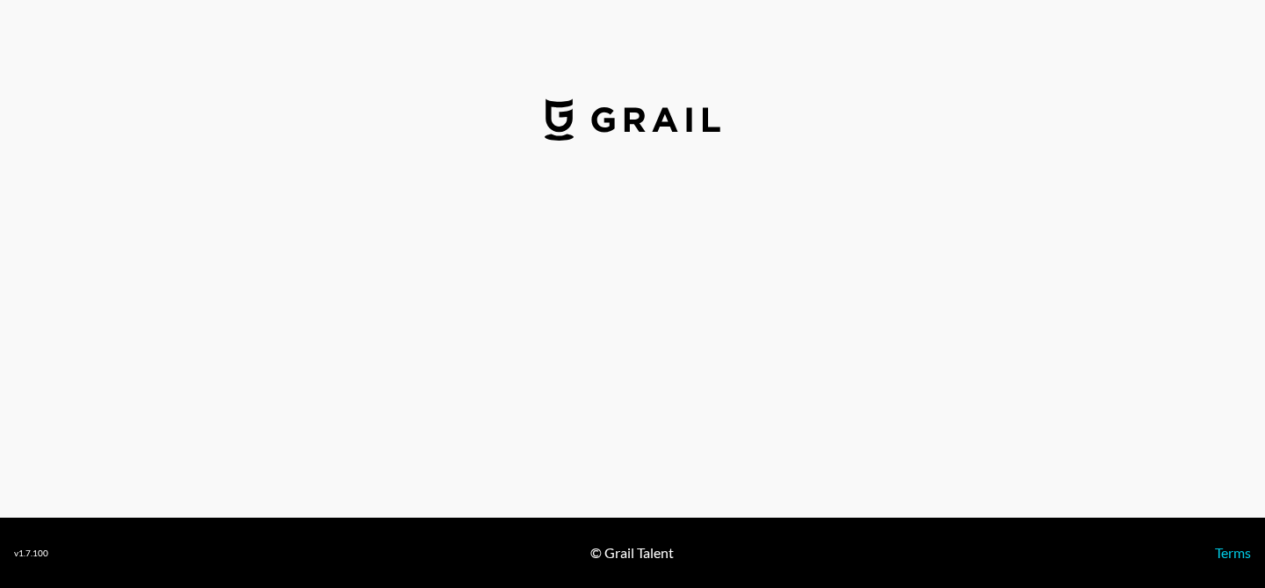
select select "USD"
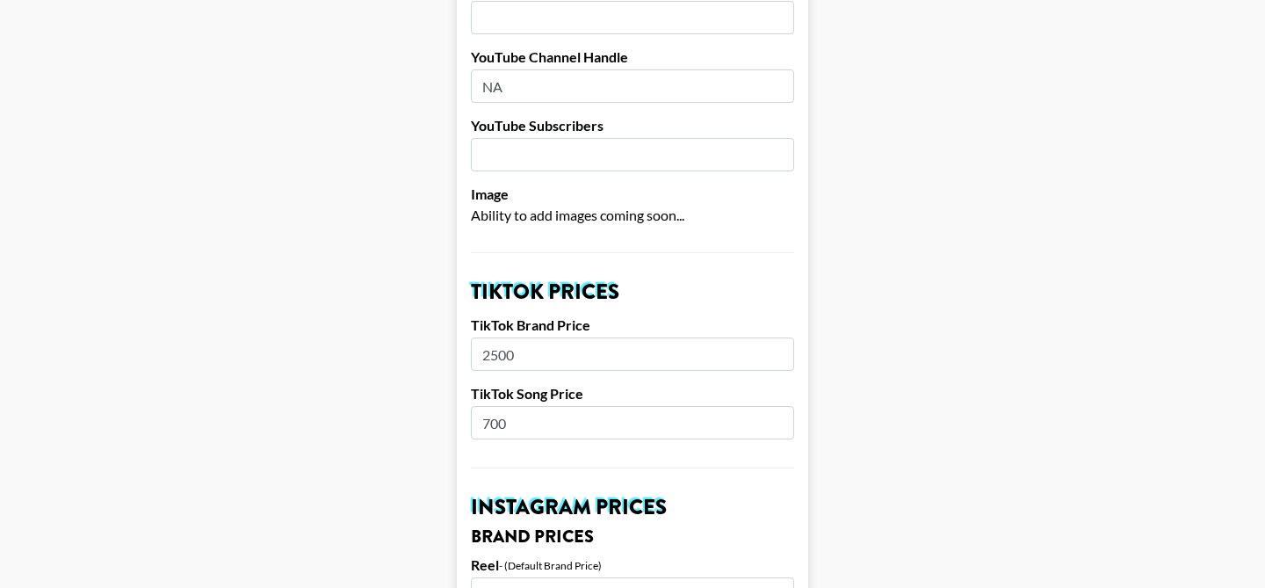
scroll to position [401, 0]
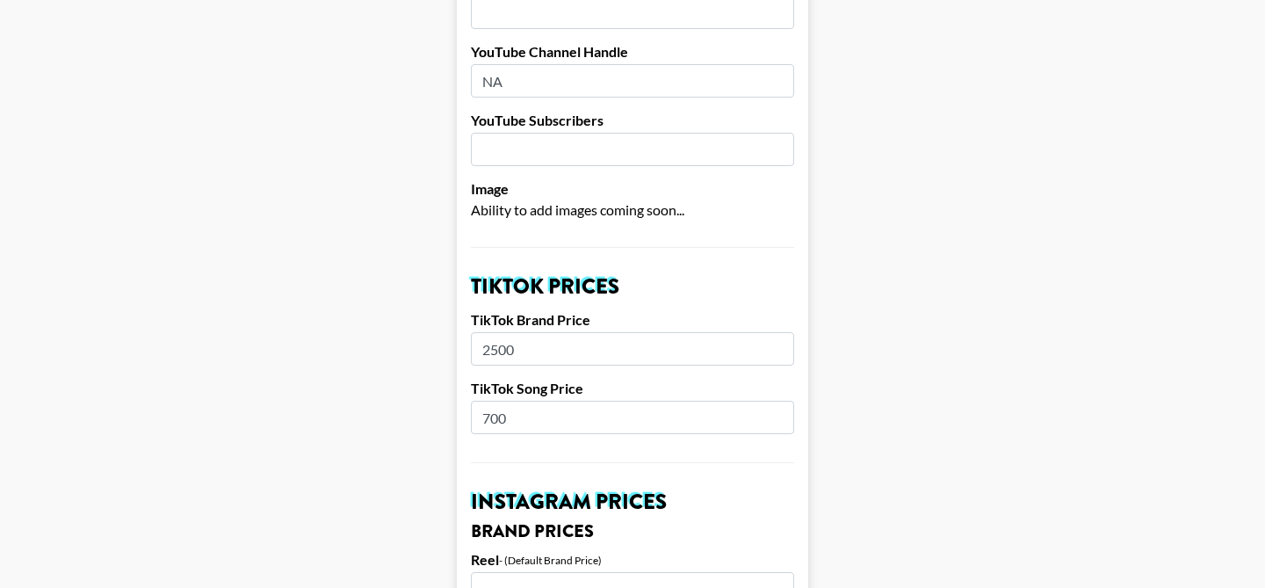
click at [519, 401] on input "700" at bounding box center [632, 417] width 323 height 33
type input "750"
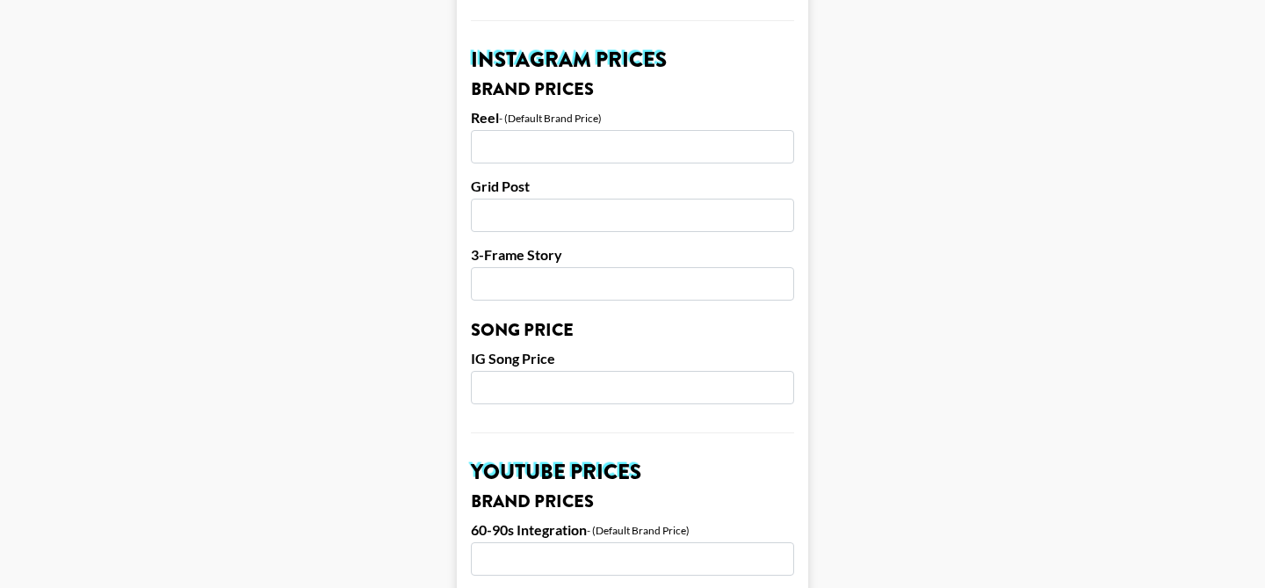
scroll to position [1796, 0]
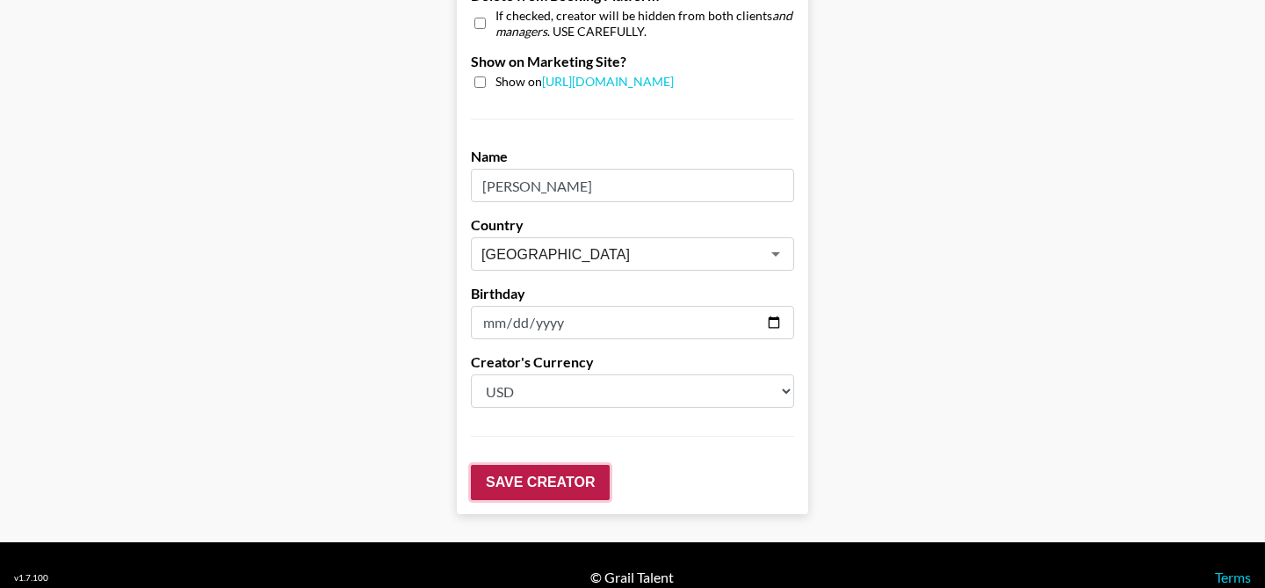
click at [531, 468] on input "Save Creator" at bounding box center [540, 482] width 139 height 35
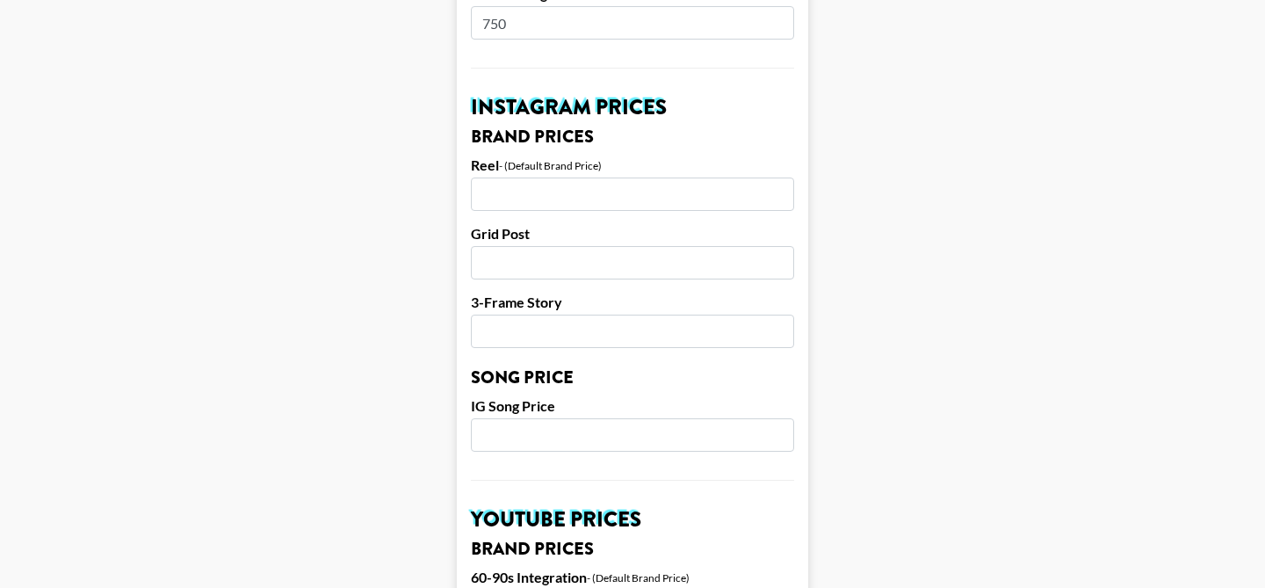
scroll to position [850, 0]
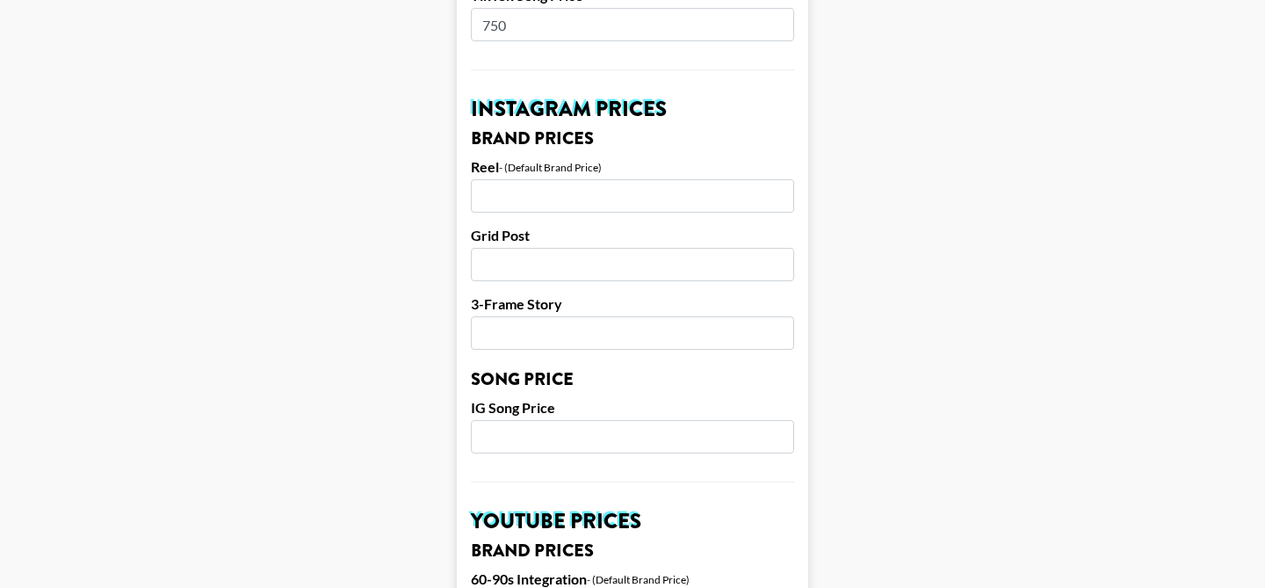
click at [531, 179] on input "number" at bounding box center [632, 195] width 323 height 33
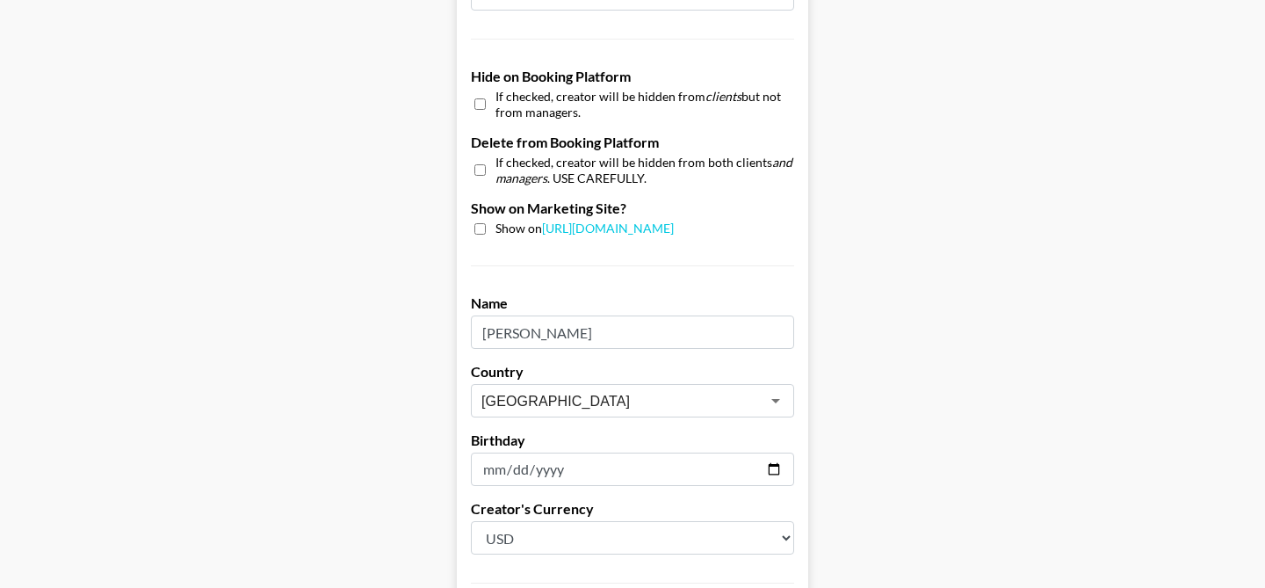
scroll to position [1852, 0]
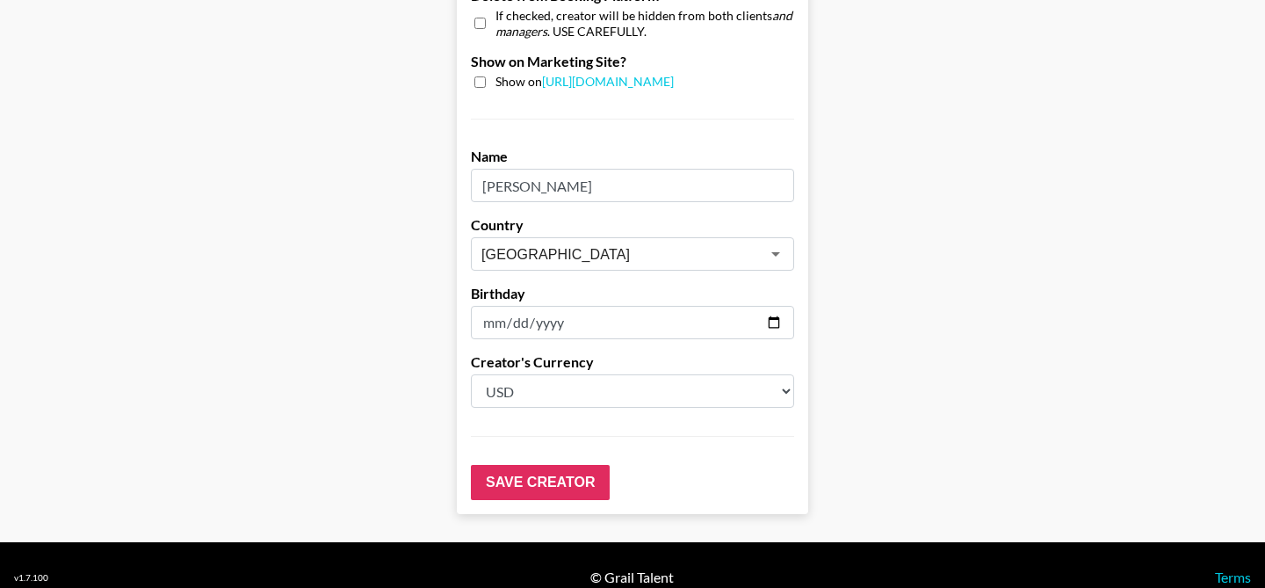
click at [527, 465] on input "Save Creator" at bounding box center [540, 482] width 139 height 35
